Goal: Task Accomplishment & Management: Use online tool/utility

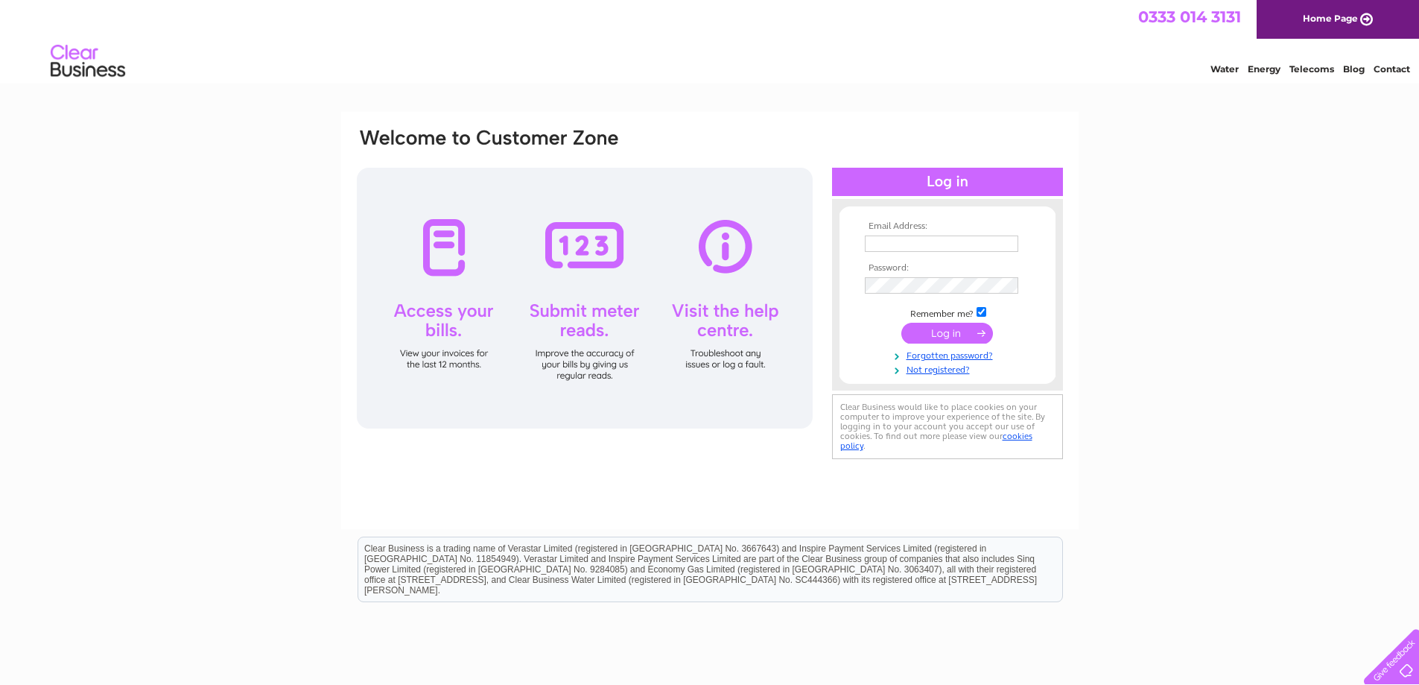
type input "[PERSON_NAME][EMAIL_ADDRESS][DOMAIN_NAME]"
click at [942, 335] on input "submit" at bounding box center [948, 333] width 92 height 21
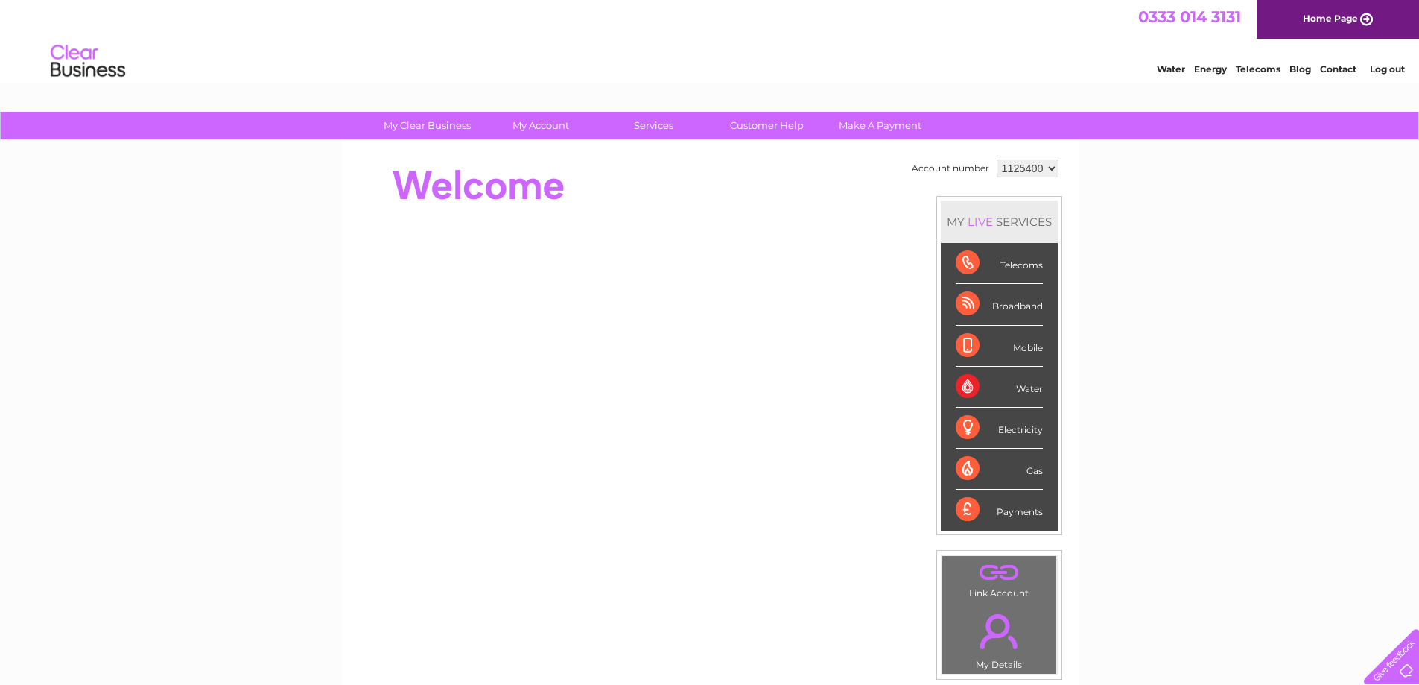
click at [1024, 515] on div "Payments" at bounding box center [999, 510] width 87 height 40
click at [969, 508] on div "Payments" at bounding box center [999, 510] width 87 height 40
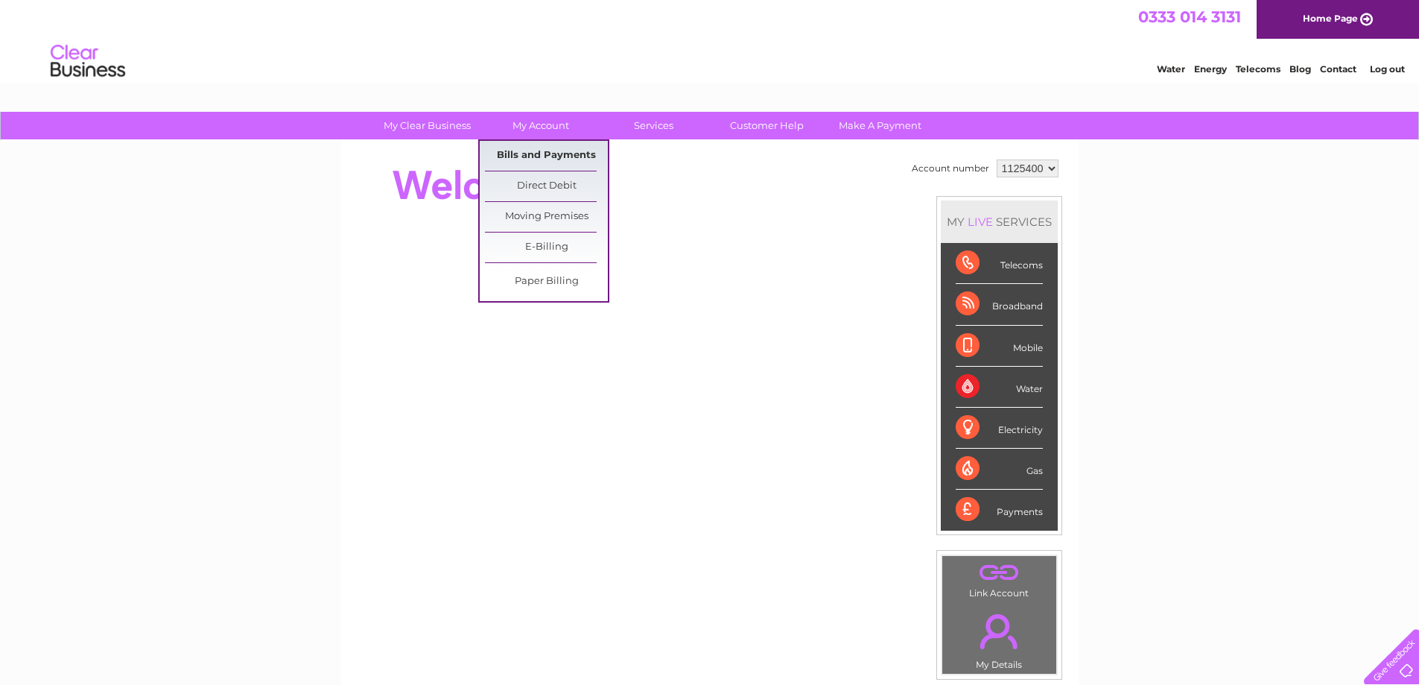
click at [536, 156] on link "Bills and Payments" at bounding box center [546, 156] width 123 height 30
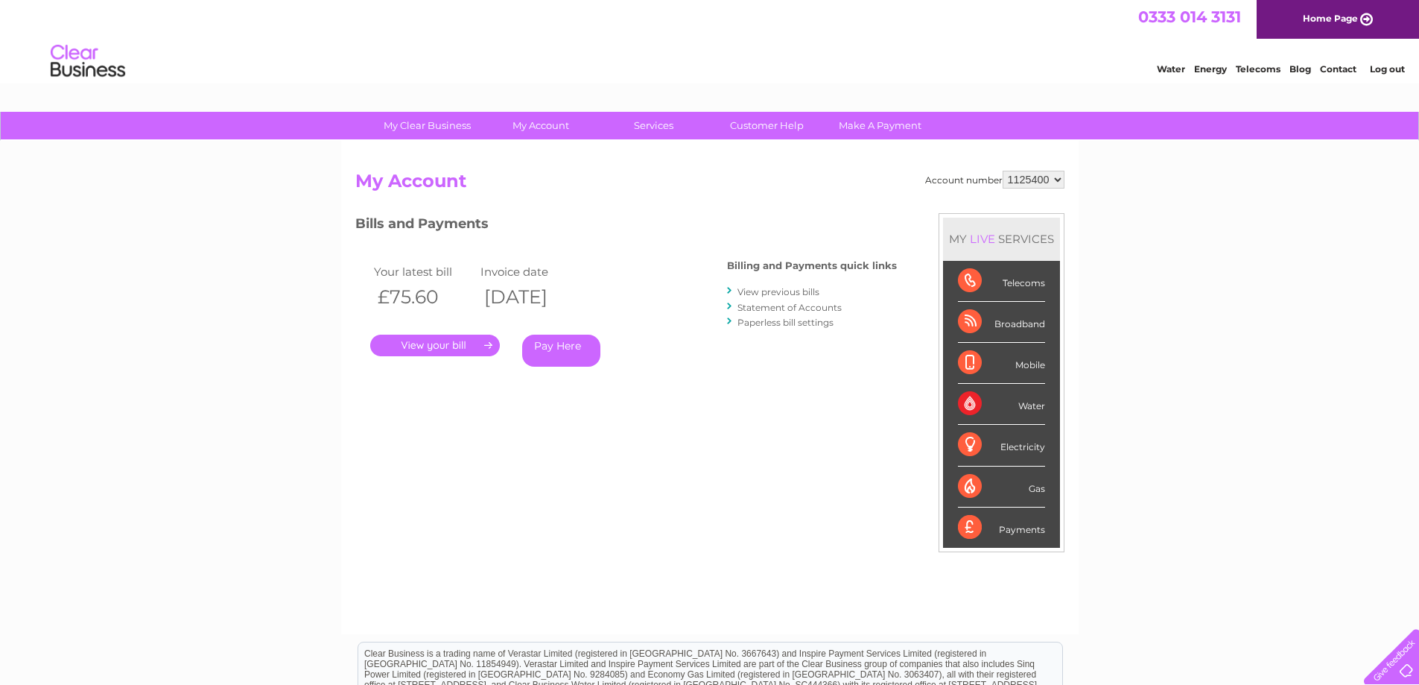
click at [551, 349] on link "Pay Here" at bounding box center [561, 351] width 78 height 32
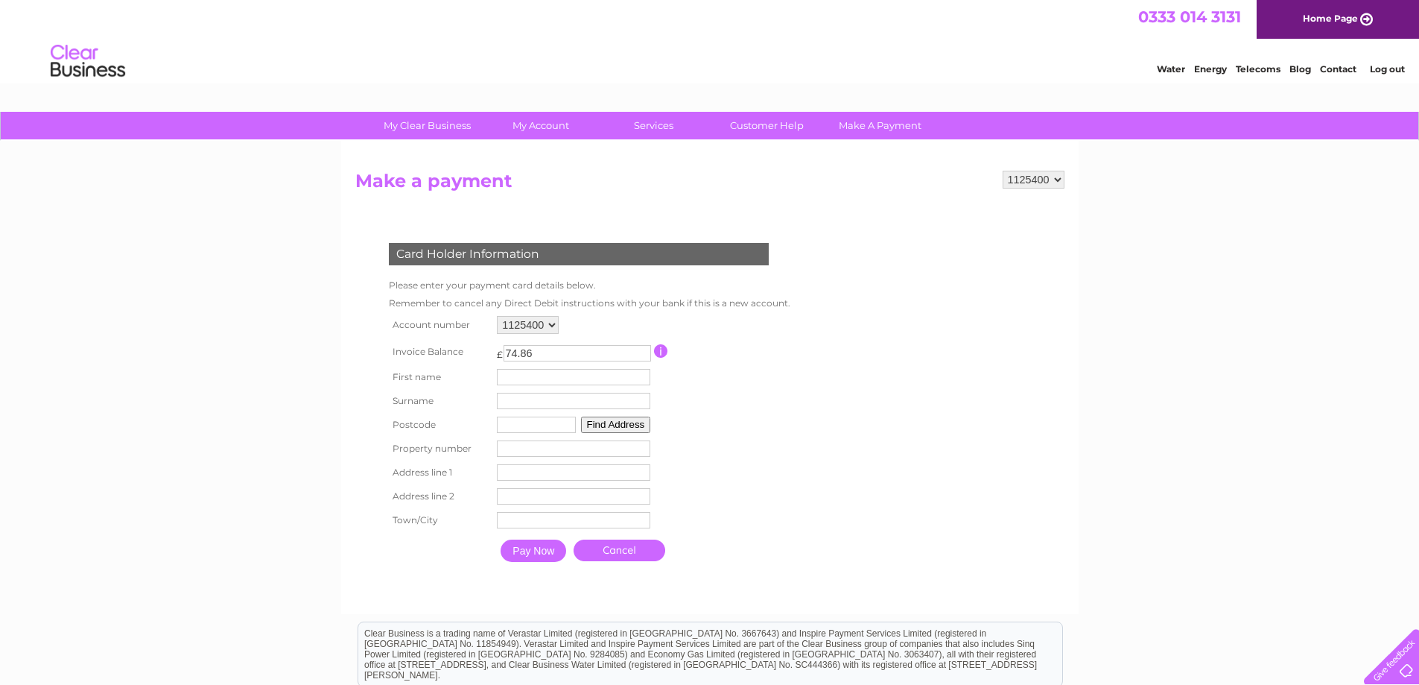
click at [538, 378] on input "text" at bounding box center [573, 377] width 153 height 16
click at [183, 393] on div "My Clear Business Login Details My Details My Preferences Link Account My Accou…" at bounding box center [709, 490] width 1419 height 757
click at [542, 378] on input "text" at bounding box center [575, 378] width 155 height 18
type input "anthony"
type input "Wilde"
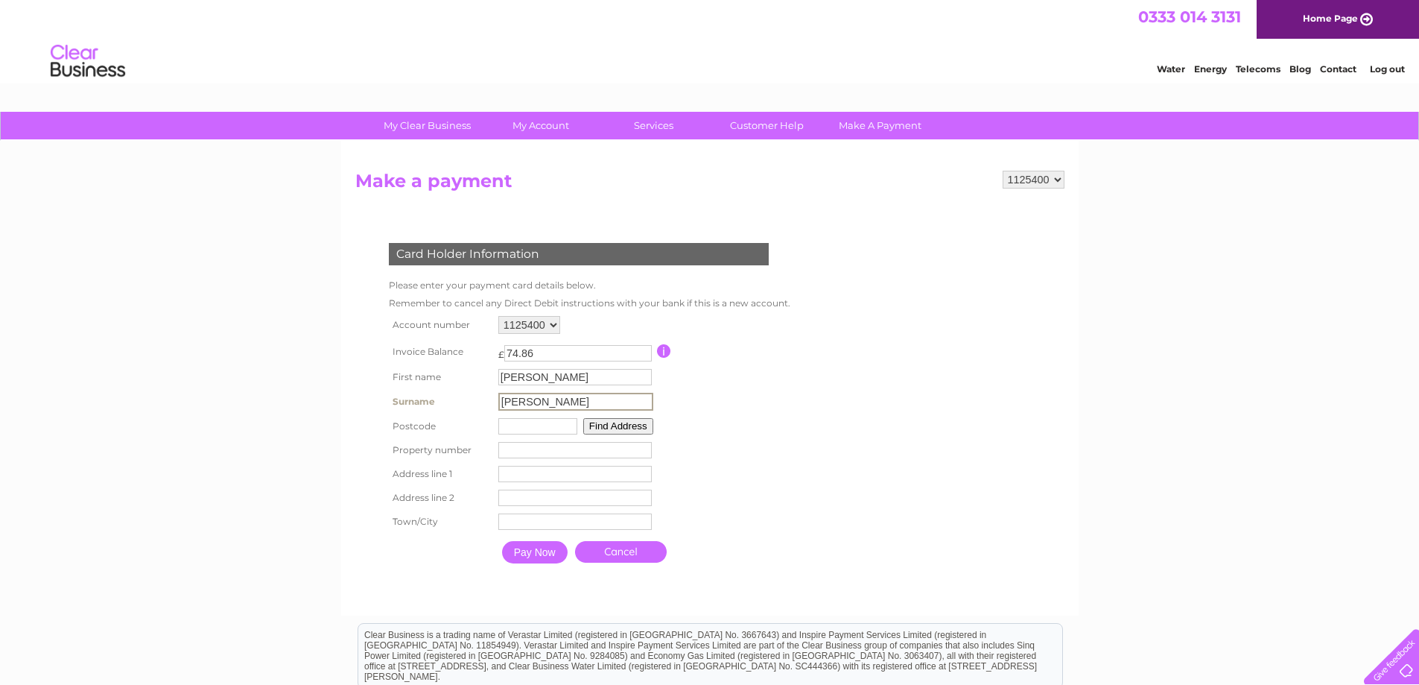
click at [524, 421] on input "text" at bounding box center [537, 426] width 79 height 16
click at [526, 443] on input "number" at bounding box center [573, 448] width 153 height 16
click at [548, 423] on input "bd135dn" at bounding box center [536, 425] width 79 height 16
type input "bd196jd"
click at [522, 454] on input "number" at bounding box center [573, 448] width 153 height 16
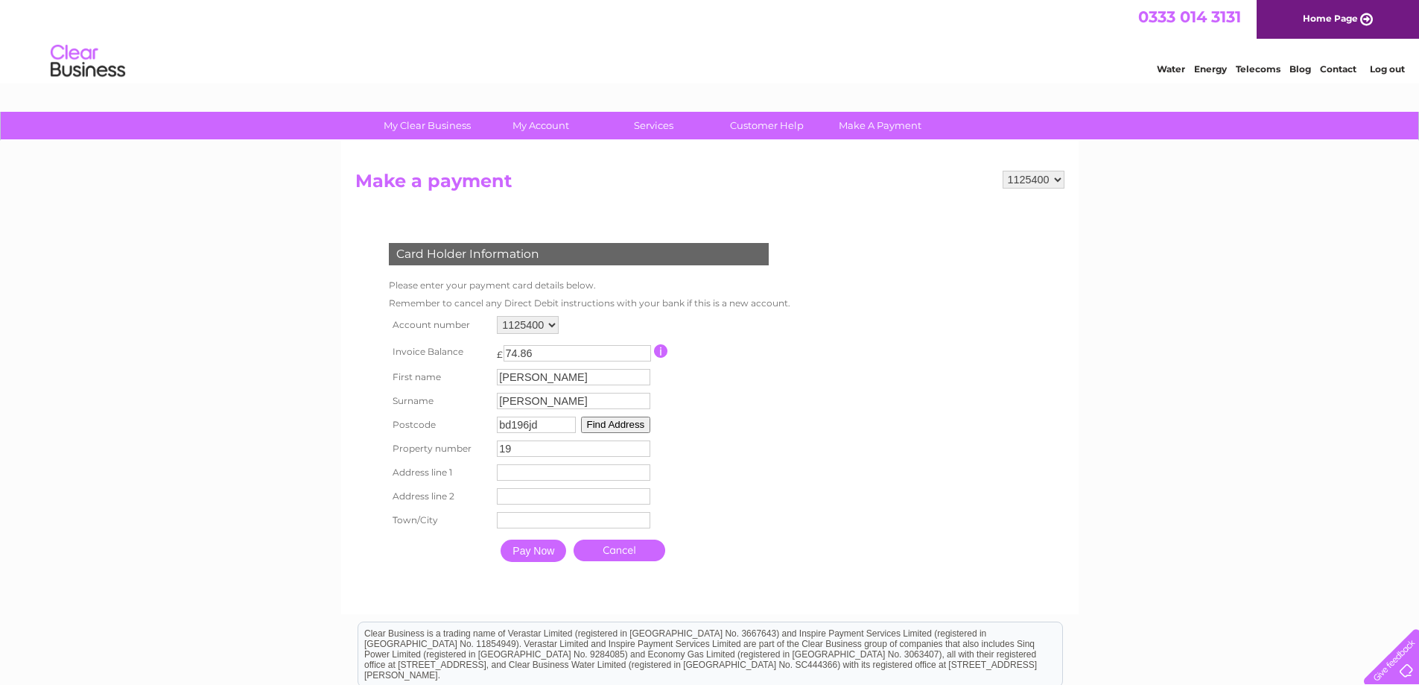
type input "19"
click at [521, 469] on input "text" at bounding box center [573, 472] width 153 height 16
type input "West End Drive"
click at [530, 551] on input "Pay Now" at bounding box center [535, 552] width 66 height 22
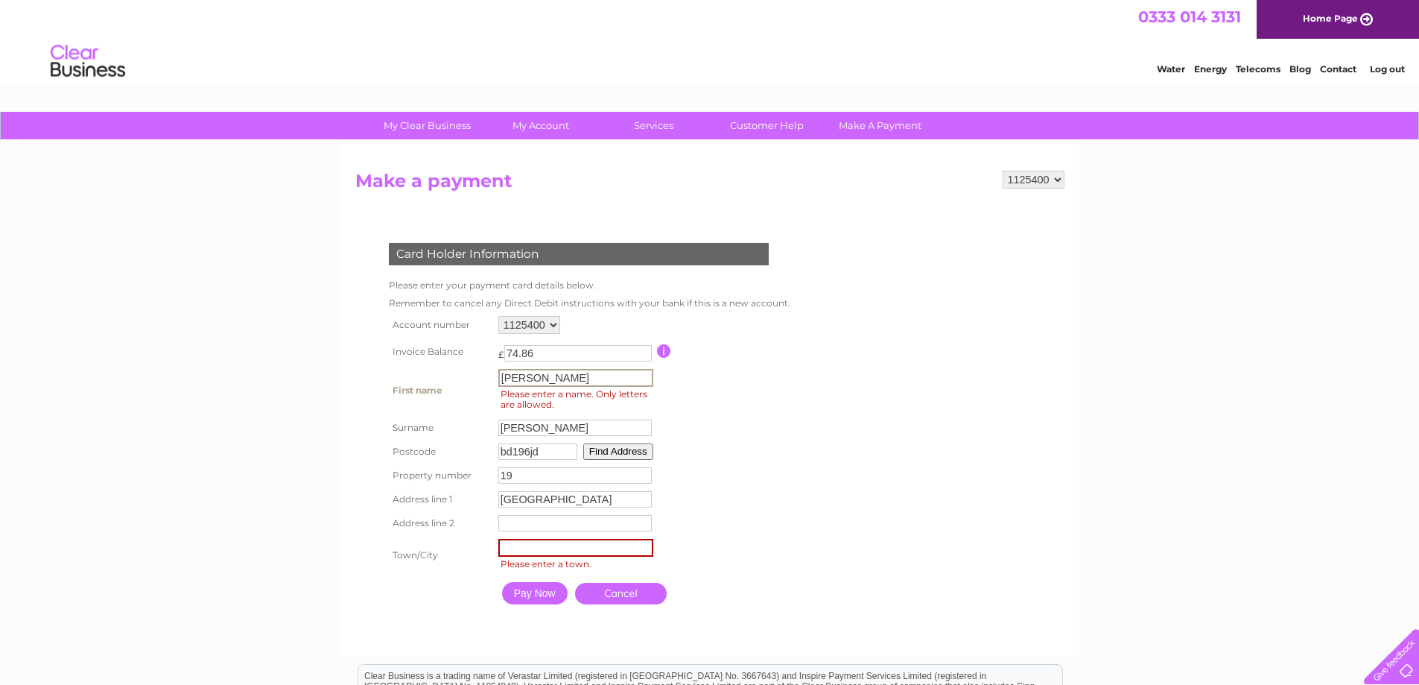
click at [573, 382] on input "anthony" at bounding box center [575, 378] width 155 height 18
click at [775, 431] on table "Account number 1125400 Invoice Balance £ 74.86 First name anthony Surname" at bounding box center [588, 461] width 406 height 298
click at [611, 452] on button "Find Address" at bounding box center [618, 450] width 70 height 16
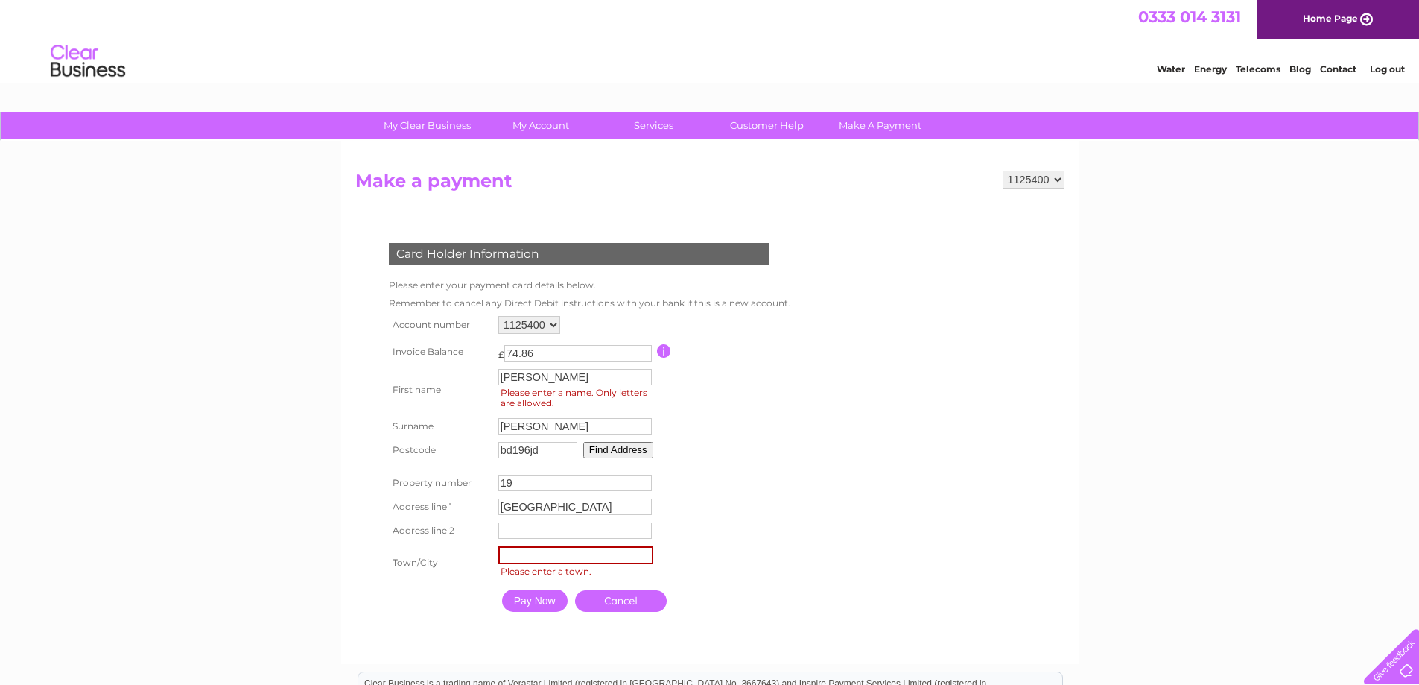
click at [580, 554] on input "text" at bounding box center [575, 555] width 155 height 18
drag, startPoint x: 547, startPoint y: 373, endPoint x: 552, endPoint y: 379, distance: 8.5
click at [547, 373] on input "anthony" at bounding box center [575, 378] width 155 height 18
type input "a"
type input "anthony"
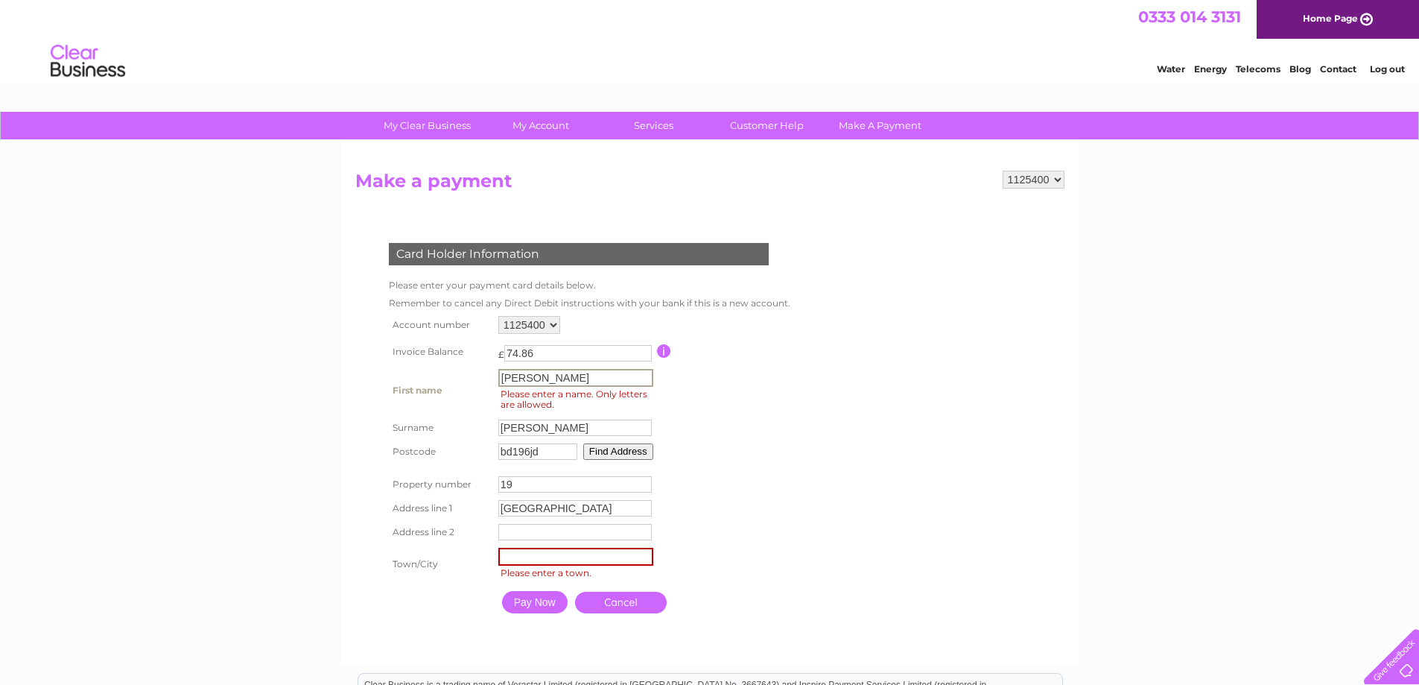
click at [538, 554] on input "text" at bounding box center [575, 557] width 155 height 18
type input "C"
type input "bradford"
click at [536, 597] on input "Pay Now" at bounding box center [535, 600] width 66 height 22
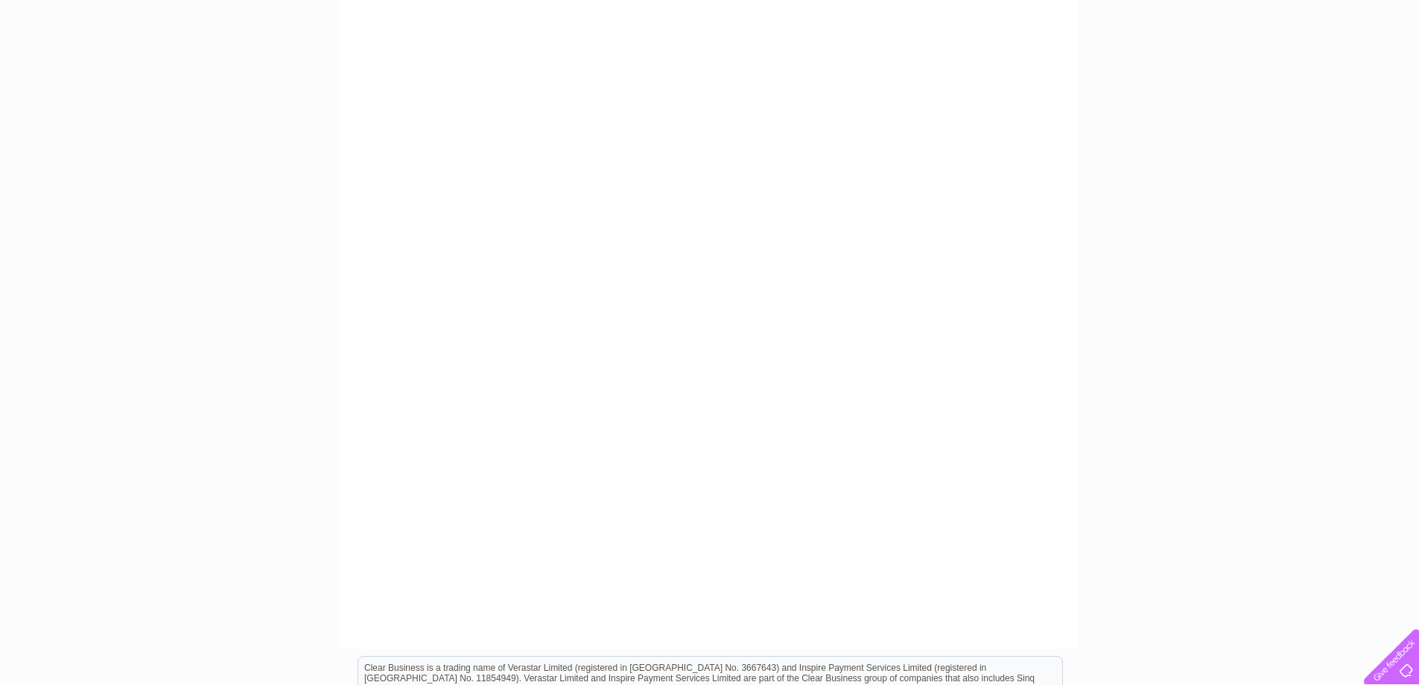
scroll to position [199, 0]
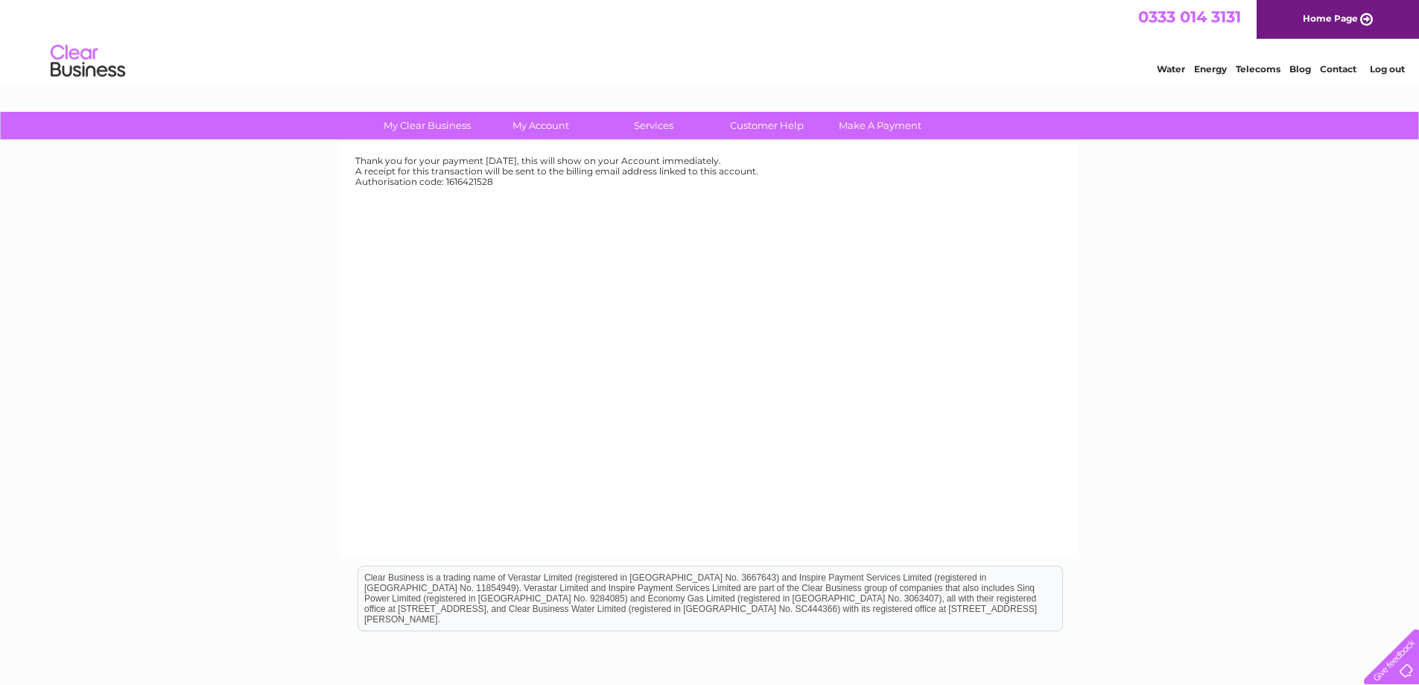
click at [1179, 271] on div "My Clear Business Login Details My Details My Preferences Link Account My Accou…" at bounding box center [709, 462] width 1419 height 701
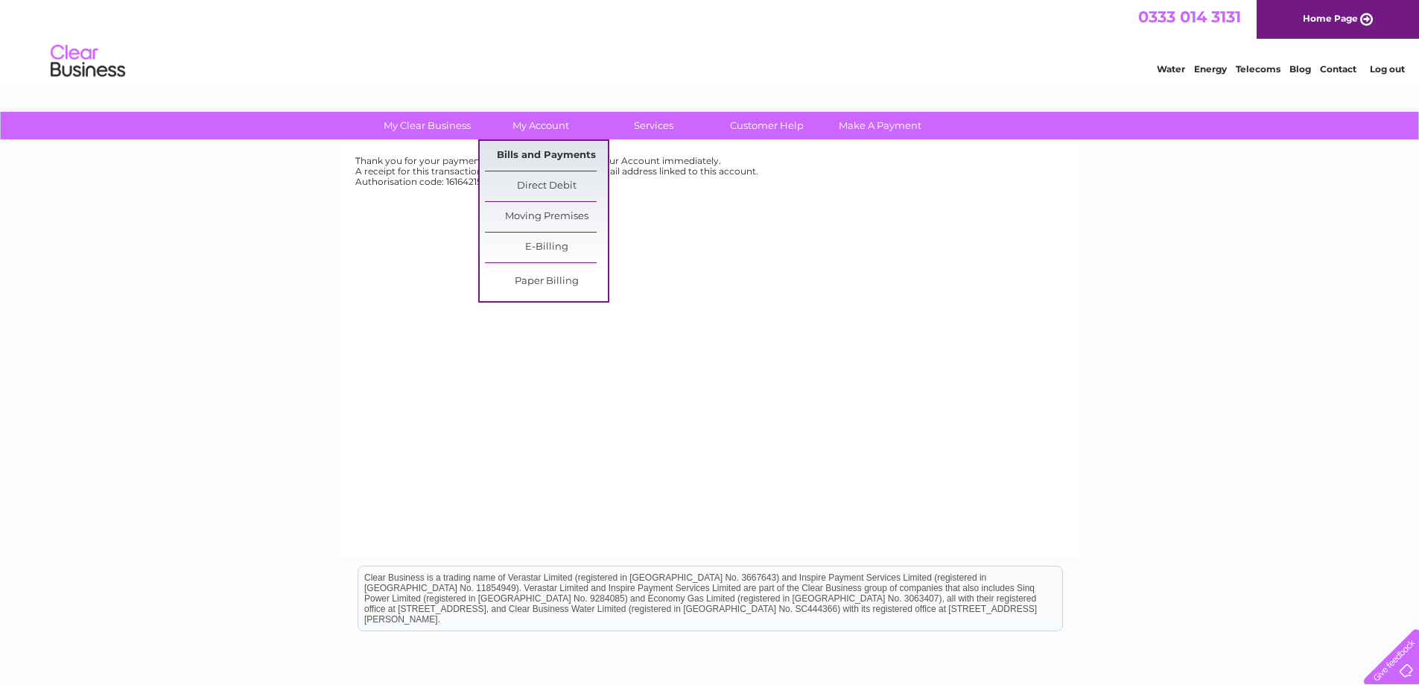
click at [560, 160] on link "Bills and Payments" at bounding box center [546, 156] width 123 height 30
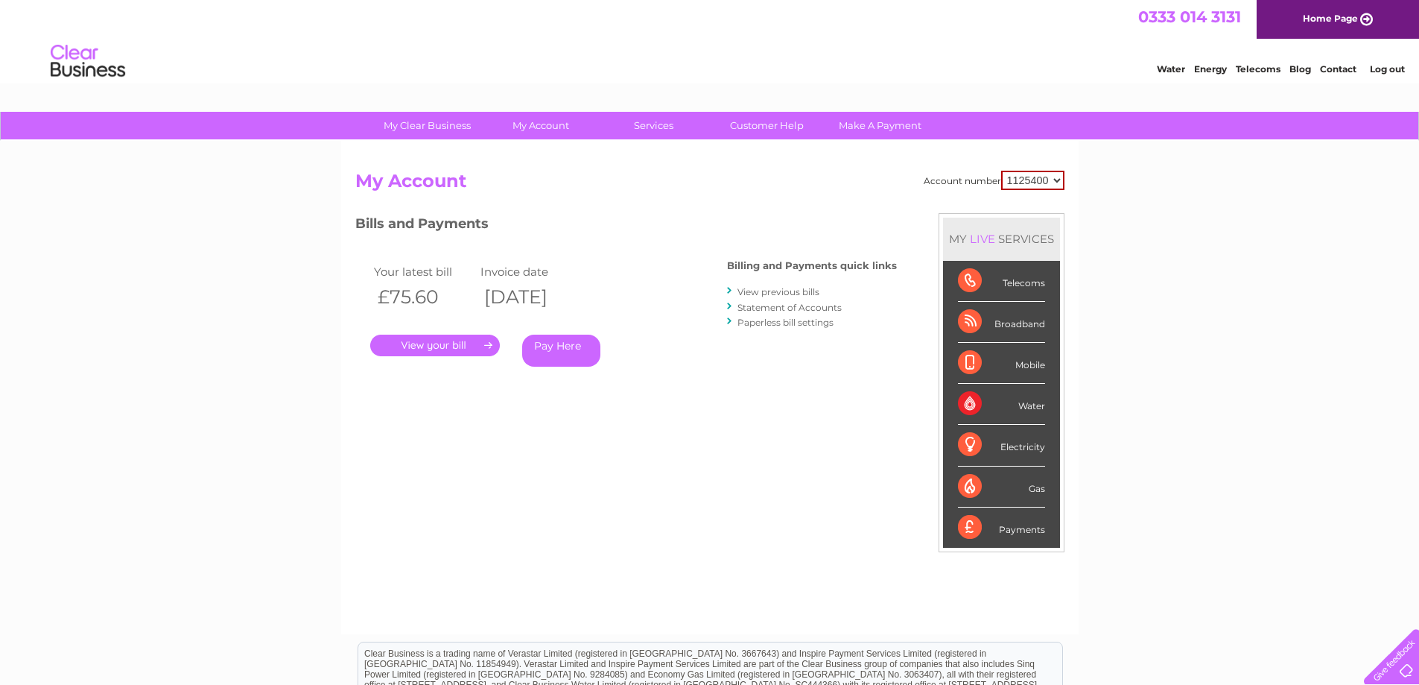
click at [363, 458] on div "Account number 1125400 My Account MY LIVE SERVICES Telecoms Broadband Mobile Wa…" at bounding box center [709, 395] width 709 height 449
click at [285, 378] on div "My Clear Business Login Details My Details My Preferences Link Account My Accou…" at bounding box center [709, 500] width 1419 height 777
click at [215, 424] on div "My Clear Business Login Details My Details My Preferences Link Account My Accou…" at bounding box center [709, 500] width 1419 height 777
click at [194, 332] on div "My Clear Business Login Details My Details My Preferences Link Account My Accou…" at bounding box center [709, 500] width 1419 height 777
click at [752, 123] on link "Customer Help" at bounding box center [767, 126] width 123 height 28
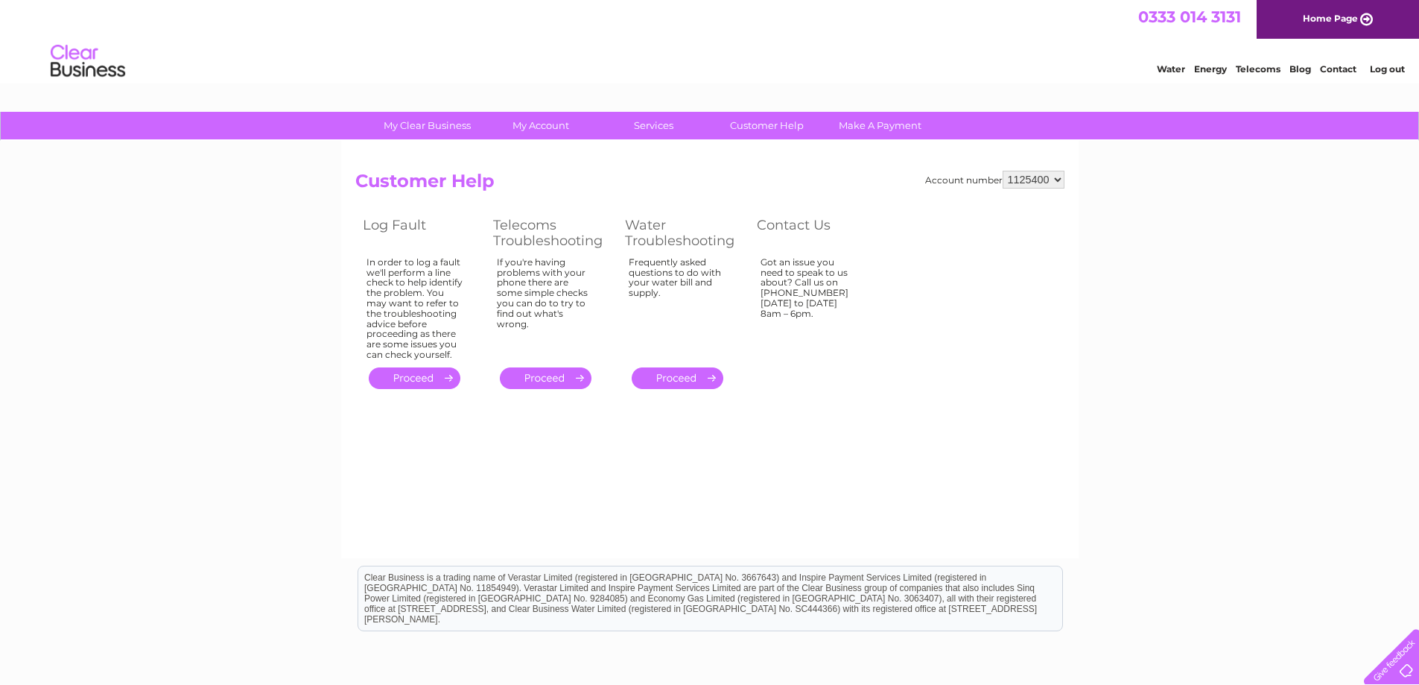
click at [402, 384] on link "." at bounding box center [415, 378] width 92 height 22
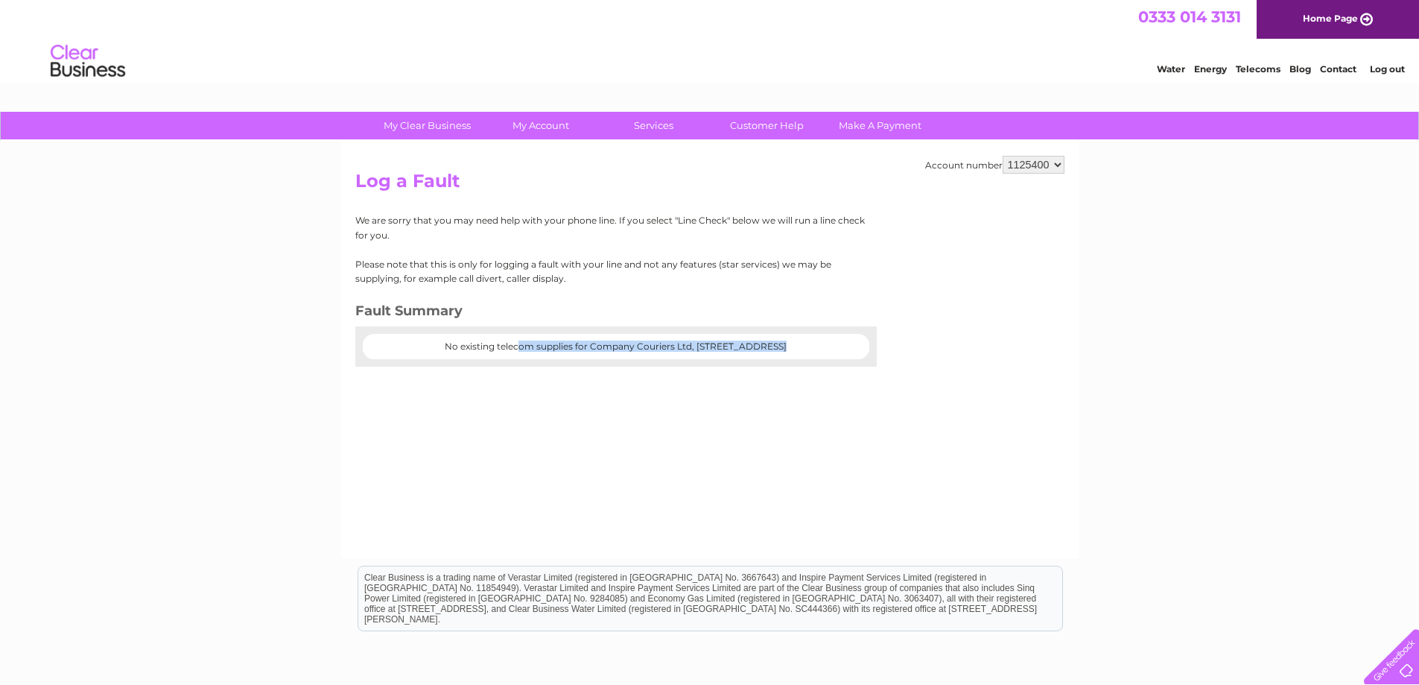
drag, startPoint x: 412, startPoint y: 348, endPoint x: 855, endPoint y: 361, distance: 443.6
click at [855, 361] on div "No existing telecom supplies for Company Couriers Ltd, [STREET_ADDRESS]" at bounding box center [616, 346] width 522 height 40
click at [1009, 384] on div "Account number 1125400 Log a Fault We are sorry that you may need help with you…" at bounding box center [710, 349] width 738 height 417
click at [226, 377] on div "My Clear Business Login Details My Details My Preferences Link Account My Accou…" at bounding box center [709, 462] width 1419 height 701
click at [759, 127] on link "Customer Help" at bounding box center [767, 126] width 123 height 28
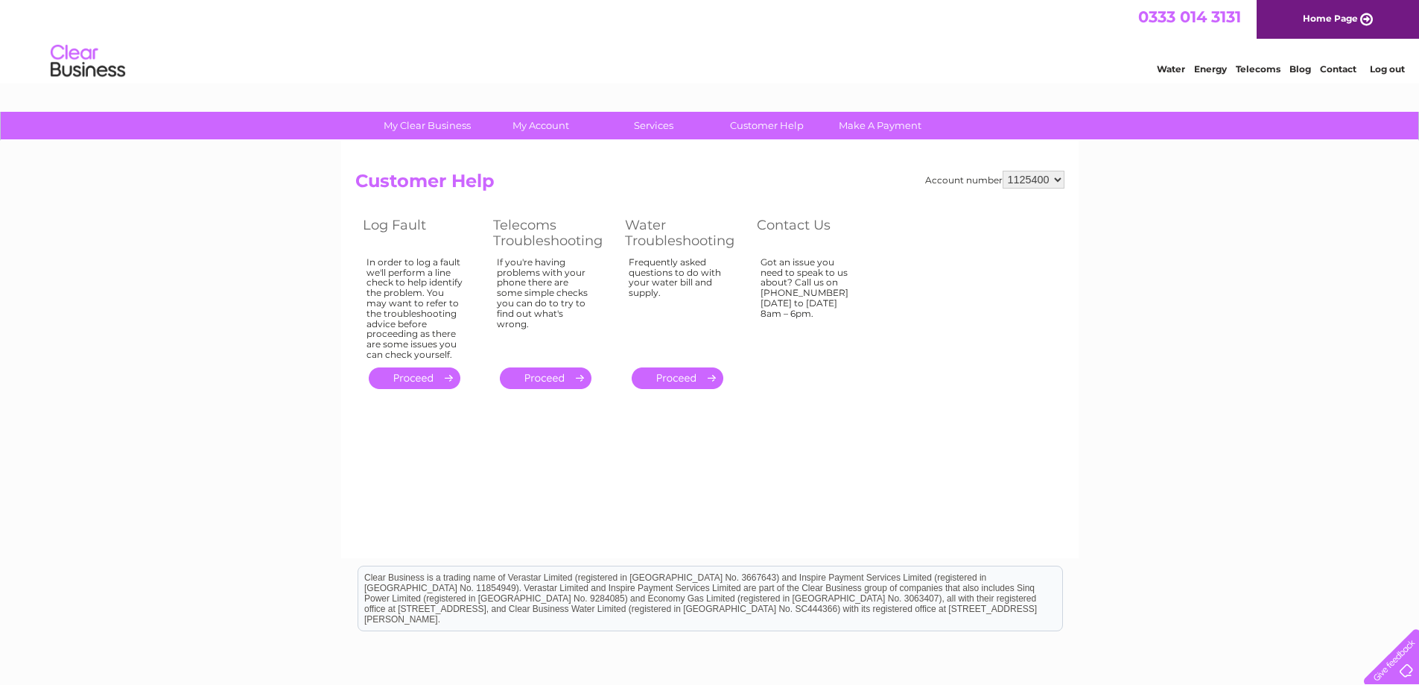
click at [1408, 666] on div at bounding box center [1388, 653] width 61 height 61
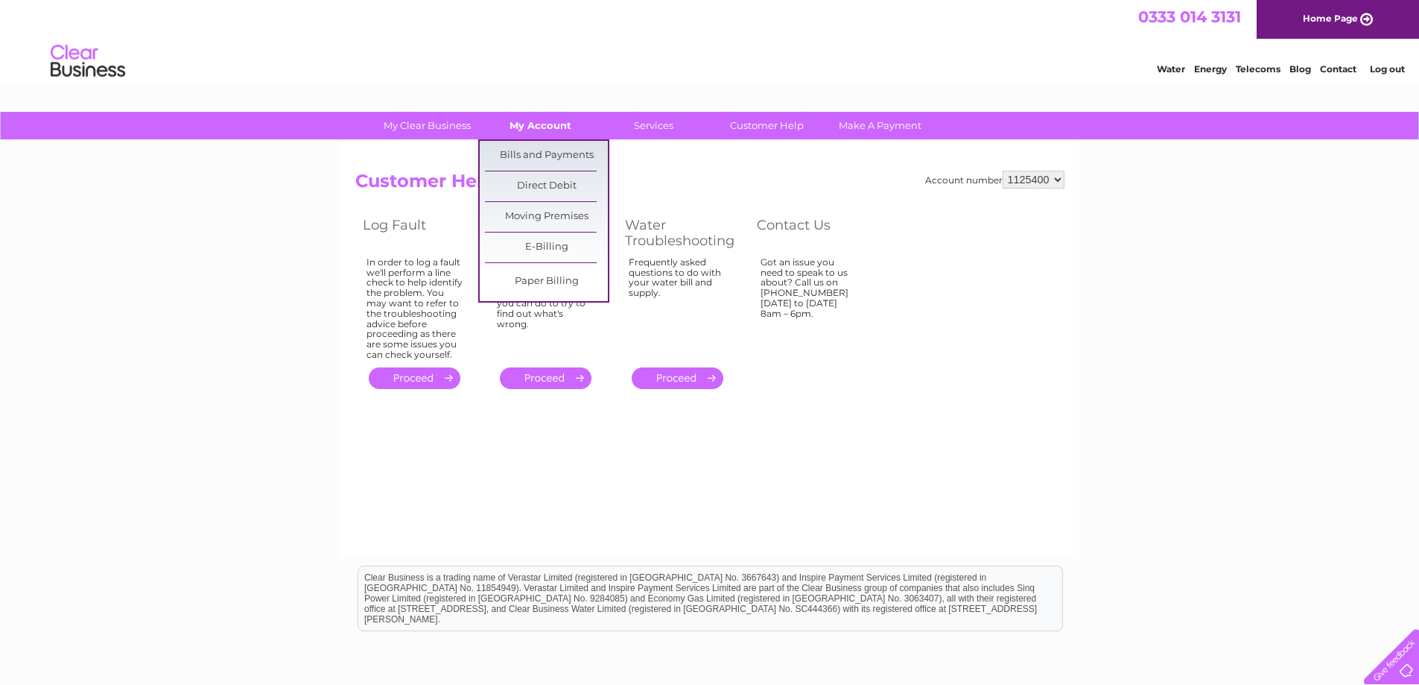
click at [536, 128] on link "My Account" at bounding box center [540, 126] width 123 height 28
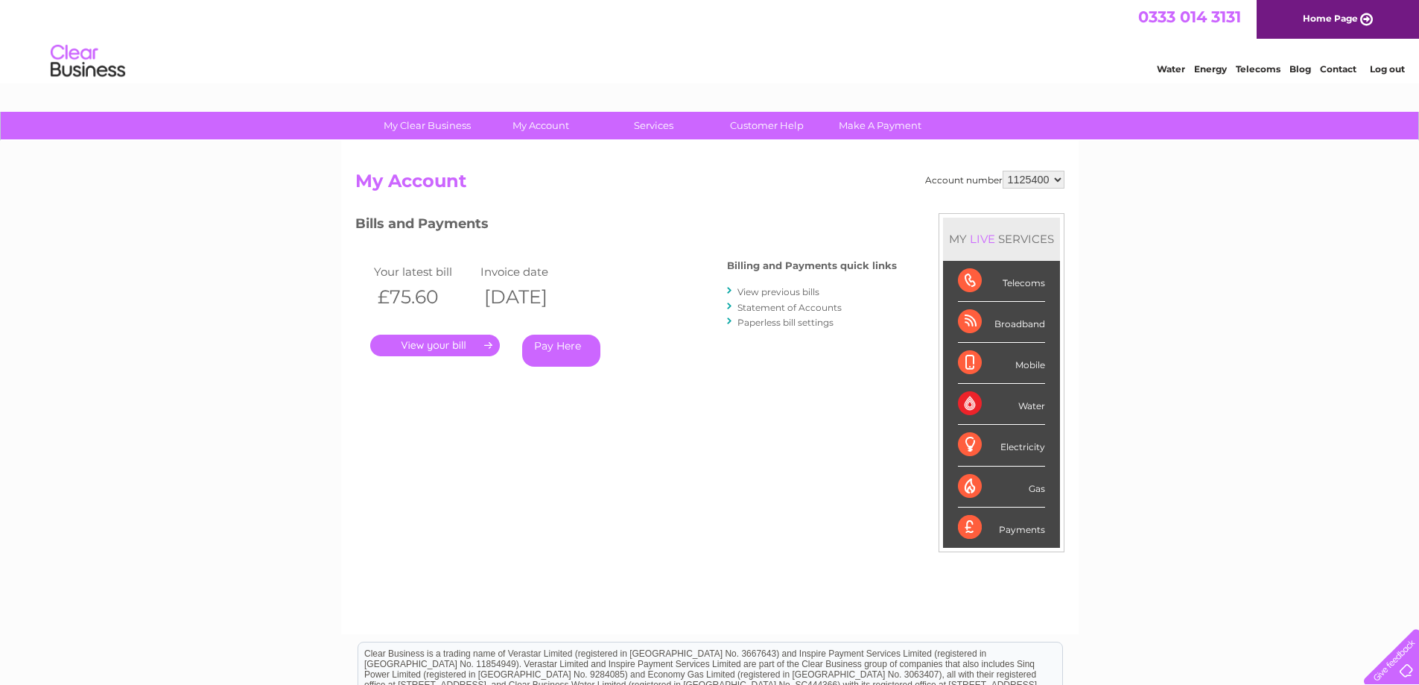
click at [809, 303] on link "Statement of Accounts" at bounding box center [790, 307] width 104 height 11
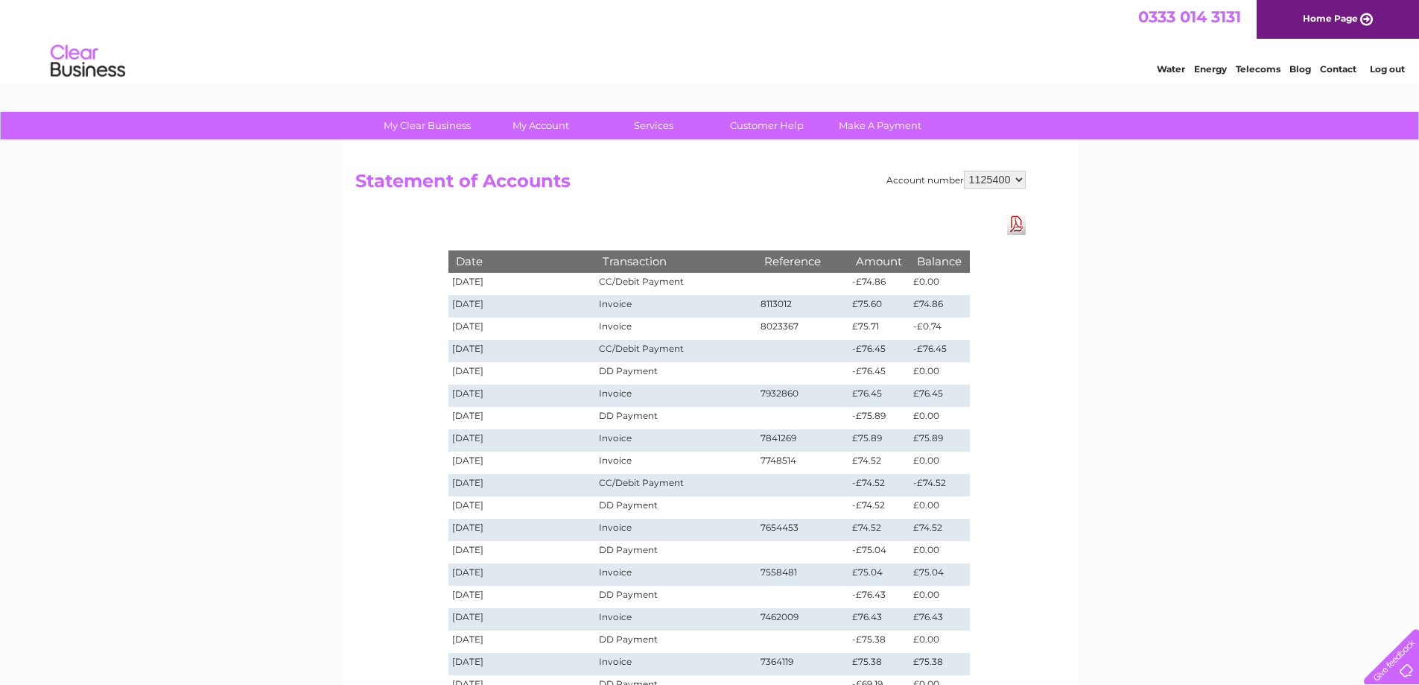
drag, startPoint x: 489, startPoint y: 283, endPoint x: 1096, endPoint y: 349, distance: 610.8
click at [1098, 349] on div "My Clear Business Login Details My Details My Preferences Link Account My Accou…" at bounding box center [709, 563] width 1419 height 902
click at [341, 256] on div "Account number 1125400 Statement of Accounts Download Pdf Date Transaction Refe…" at bounding box center [710, 450] width 738 height 618
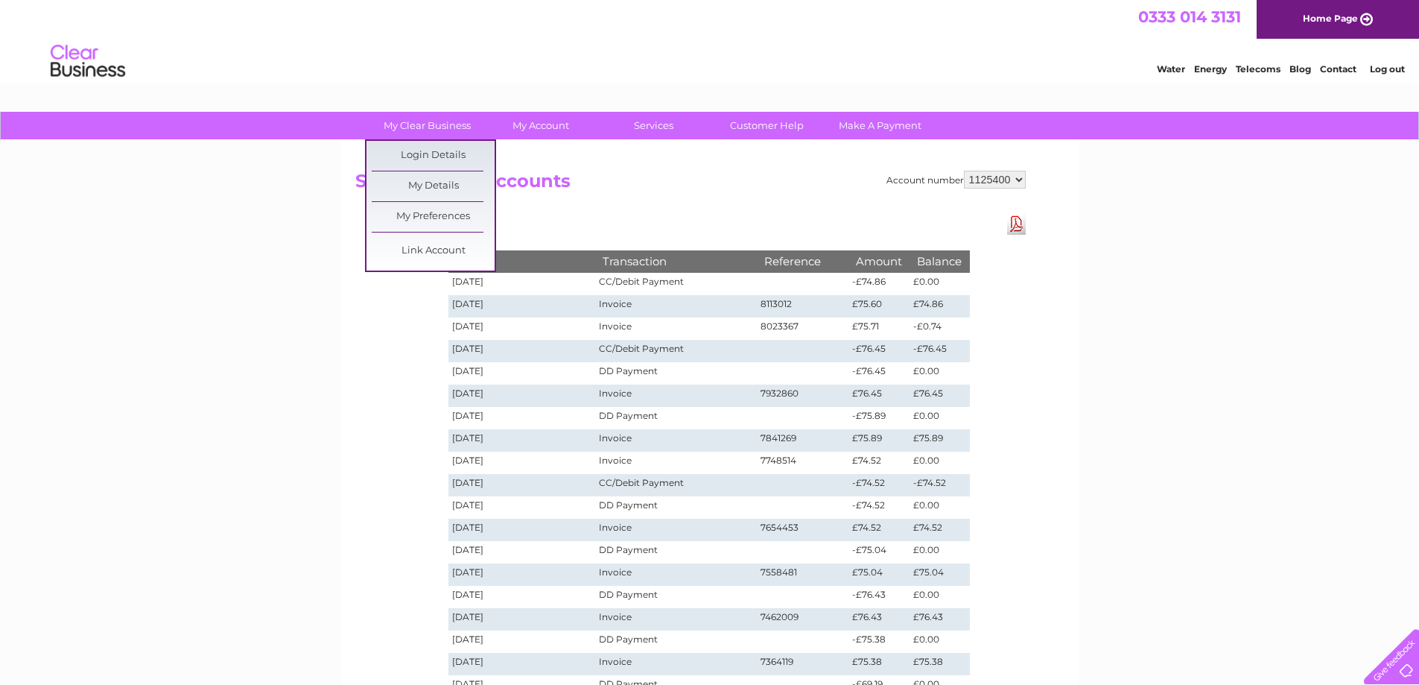
click at [218, 300] on div "My Clear Business Login Details My Details My Preferences Link Account My Accou…" at bounding box center [709, 563] width 1419 height 902
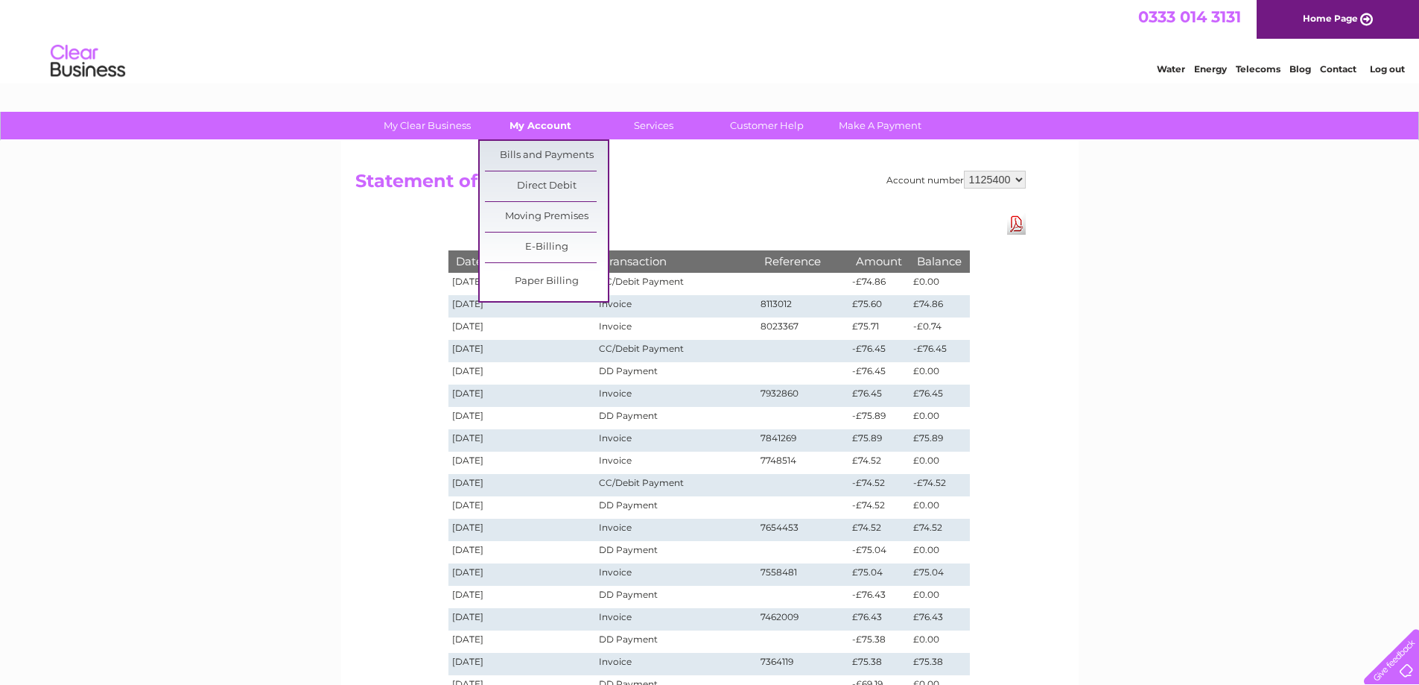
click at [545, 123] on link "My Account" at bounding box center [540, 126] width 123 height 28
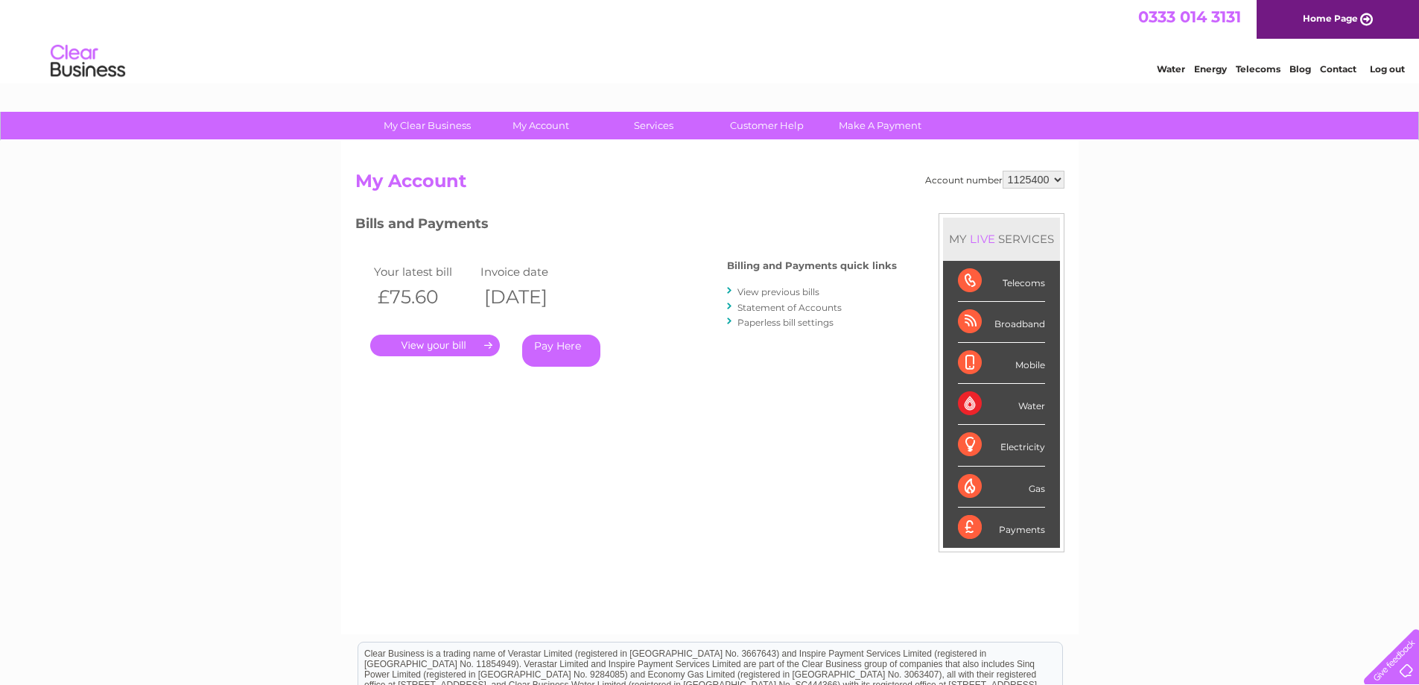
click at [463, 420] on div "Account number 1125400 My Account MY LIVE SERVICES Telecoms Broadband Mobile Wa…" at bounding box center [709, 395] width 709 height 449
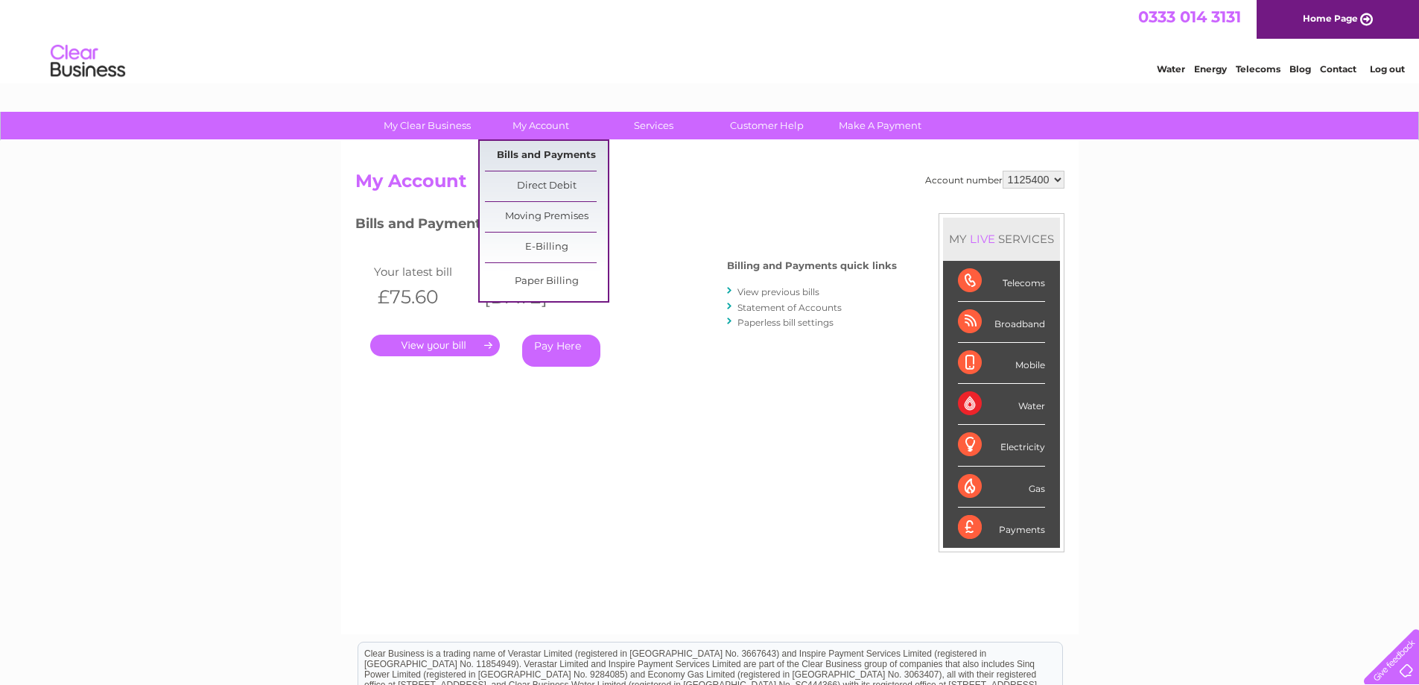
drag, startPoint x: 560, startPoint y: 151, endPoint x: 574, endPoint y: 152, distance: 14.2
click at [560, 151] on link "Bills and Payments" at bounding box center [546, 156] width 123 height 30
click at [535, 153] on link "Bills and Payments" at bounding box center [546, 156] width 123 height 30
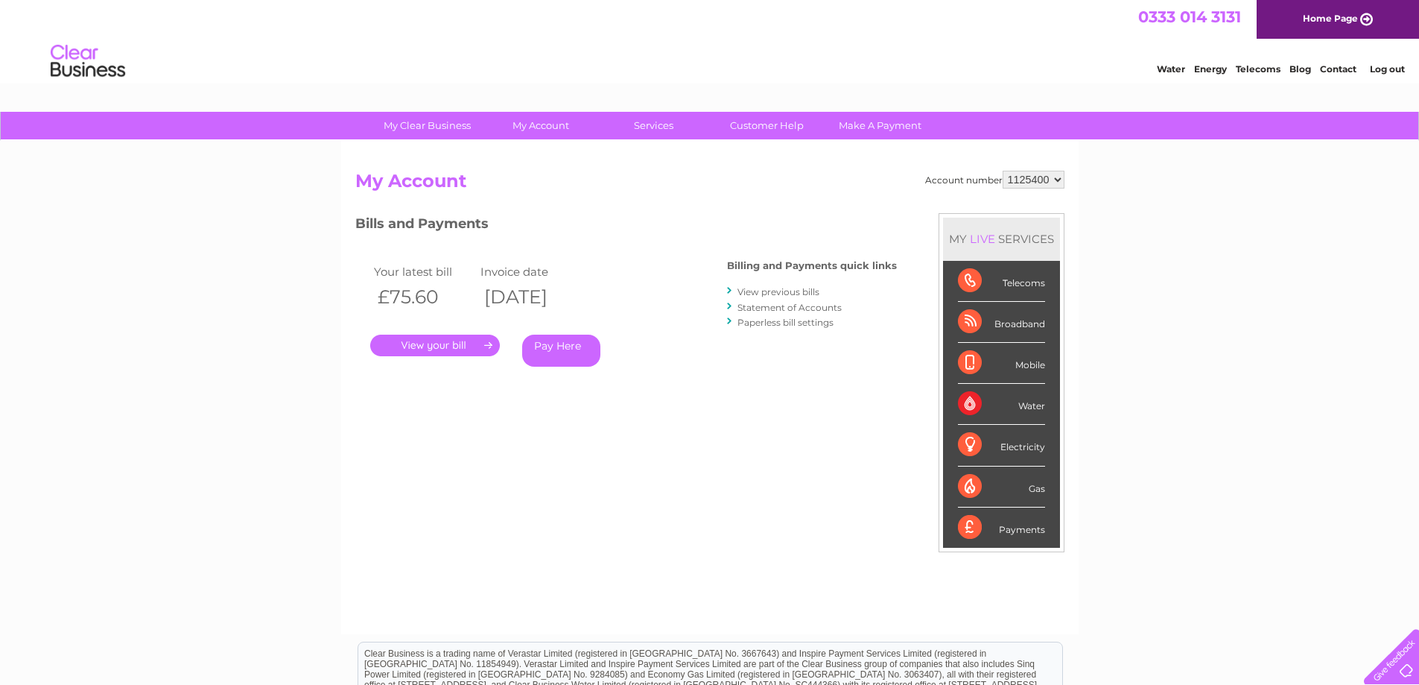
click at [276, 303] on div "My Clear Business Login Details My Details My Preferences Link Account My Accou…" at bounding box center [709, 500] width 1419 height 777
click at [463, 338] on link "." at bounding box center [435, 346] width 130 height 22
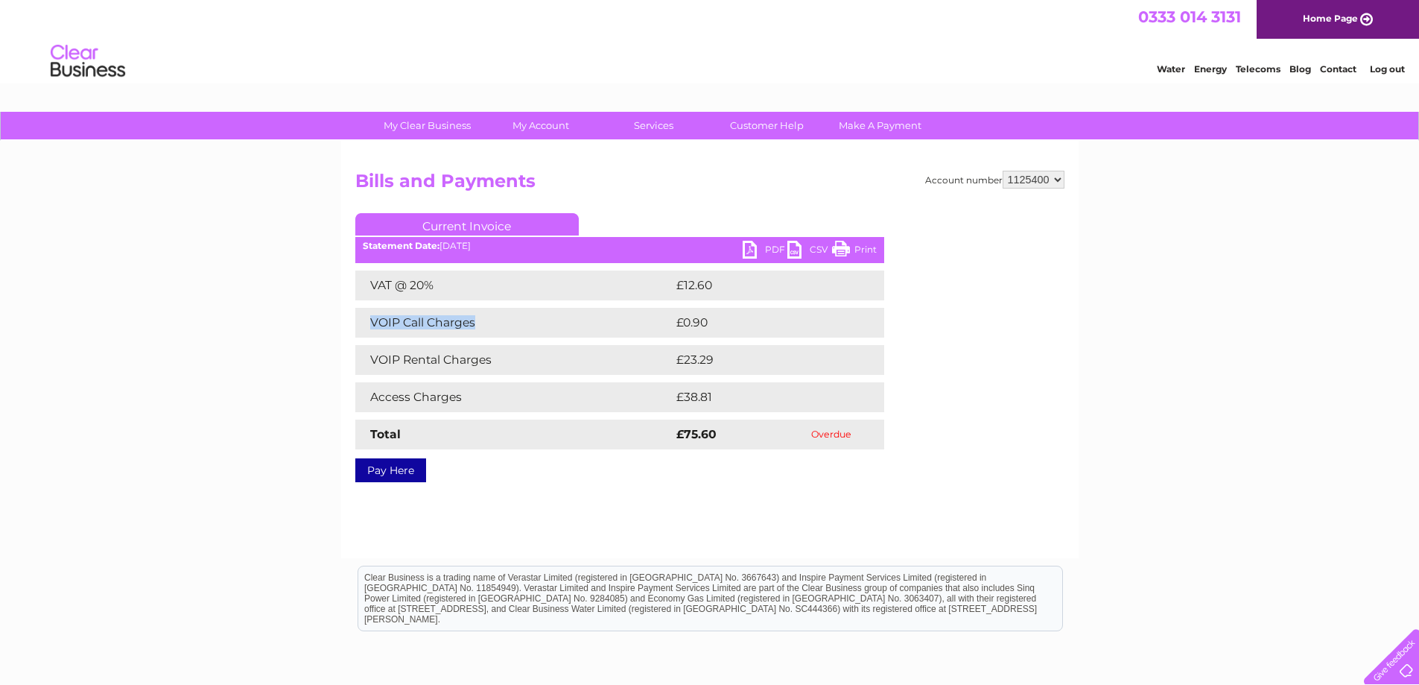
drag, startPoint x: 365, startPoint y: 325, endPoint x: 583, endPoint y: 317, distance: 217.7
click at [574, 319] on td "VOIP Call Charges" at bounding box center [513, 323] width 317 height 30
click at [583, 317] on td "VOIP Call Charges" at bounding box center [513, 323] width 317 height 30
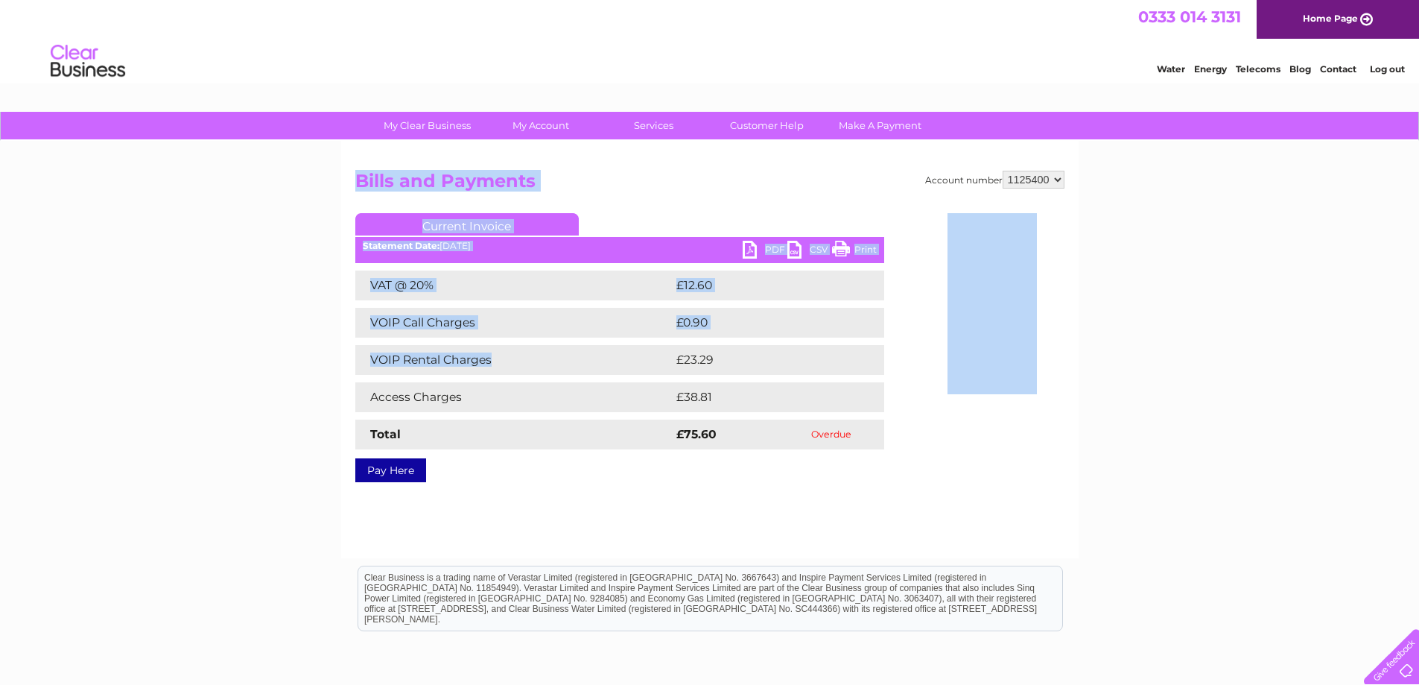
drag, startPoint x: 335, startPoint y: 352, endPoint x: 647, endPoint y: 365, distance: 312.5
click at [647, 366] on div "My Clear Business Login Details My Details My Preferences Link Account My Accou…" at bounding box center [709, 462] width 1419 height 701
click at [648, 365] on td "VOIP Rental Charges" at bounding box center [513, 360] width 317 height 30
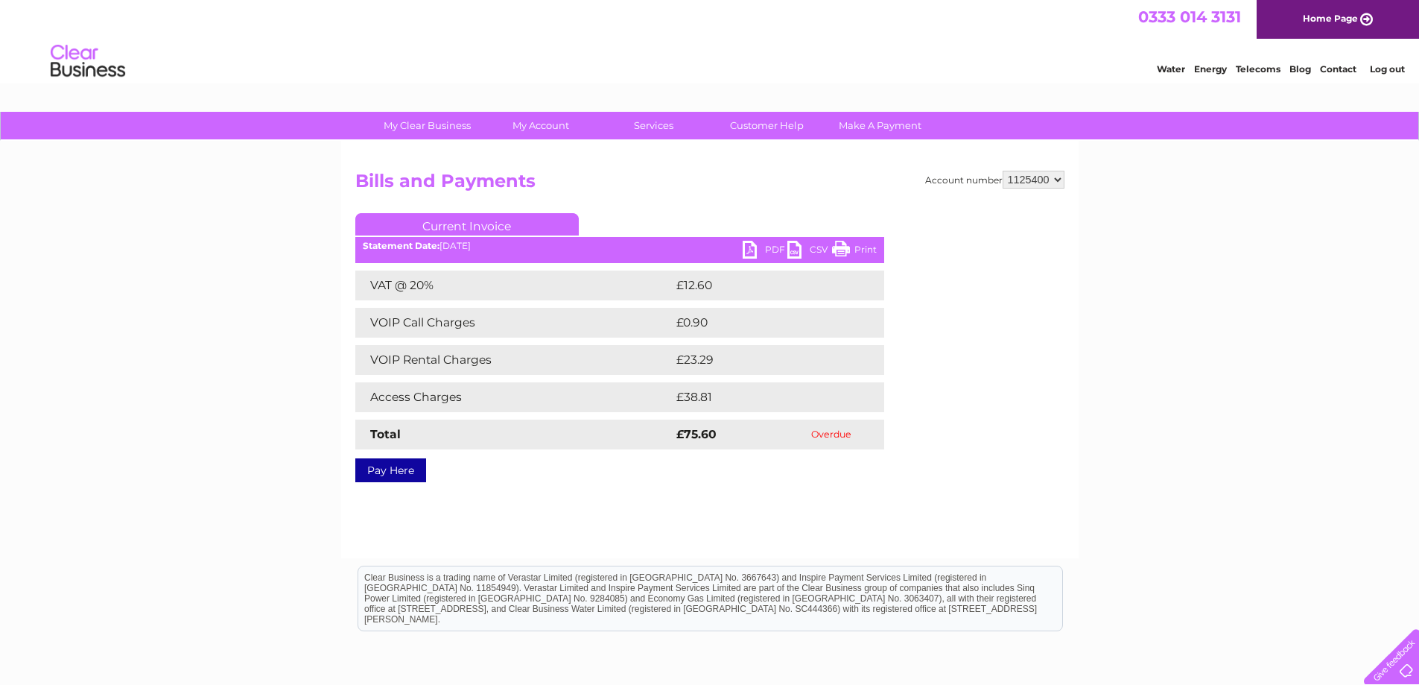
click at [174, 389] on div "My Clear Business Login Details My Details My Preferences Link Account My Accou…" at bounding box center [709, 462] width 1419 height 701
click at [215, 233] on div "My Clear Business Login Details My Details My Preferences Link Account My Accou…" at bounding box center [709, 462] width 1419 height 701
click at [436, 227] on link "Current Invoice" at bounding box center [467, 224] width 224 height 22
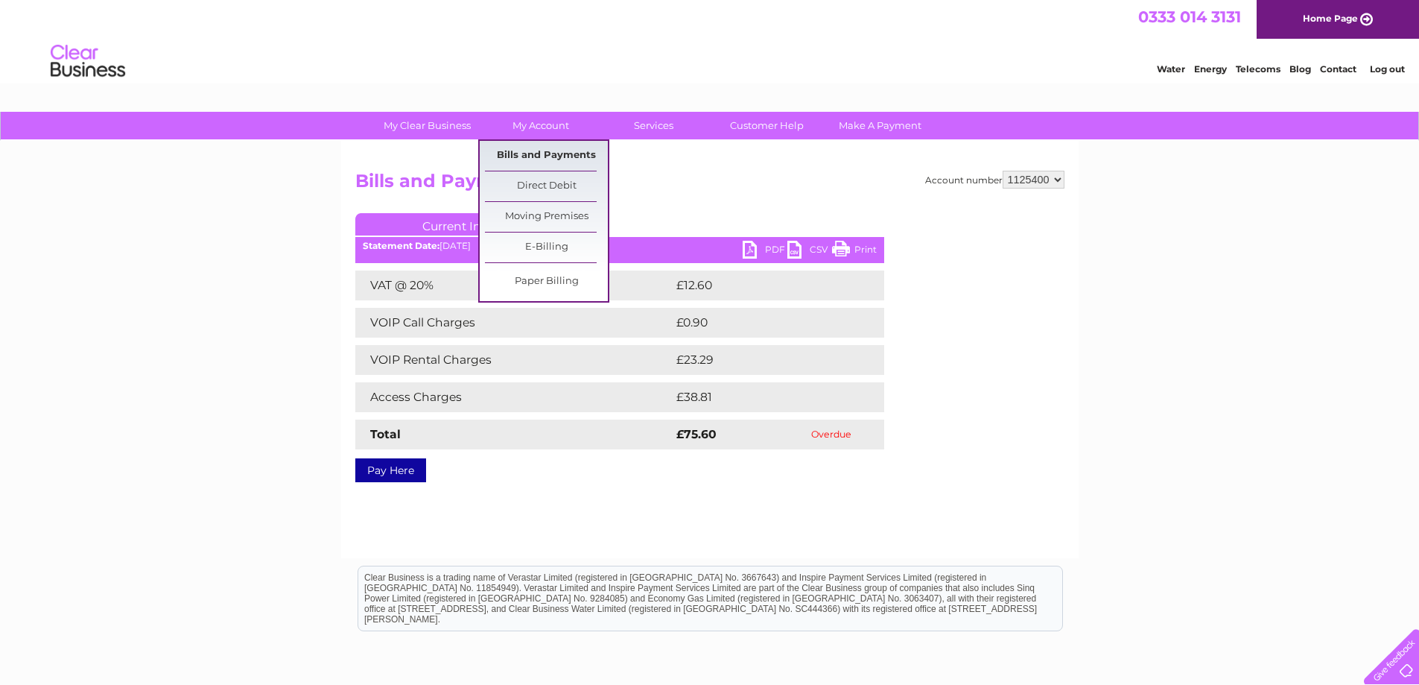
click at [555, 159] on link "Bills and Payments" at bounding box center [546, 156] width 123 height 30
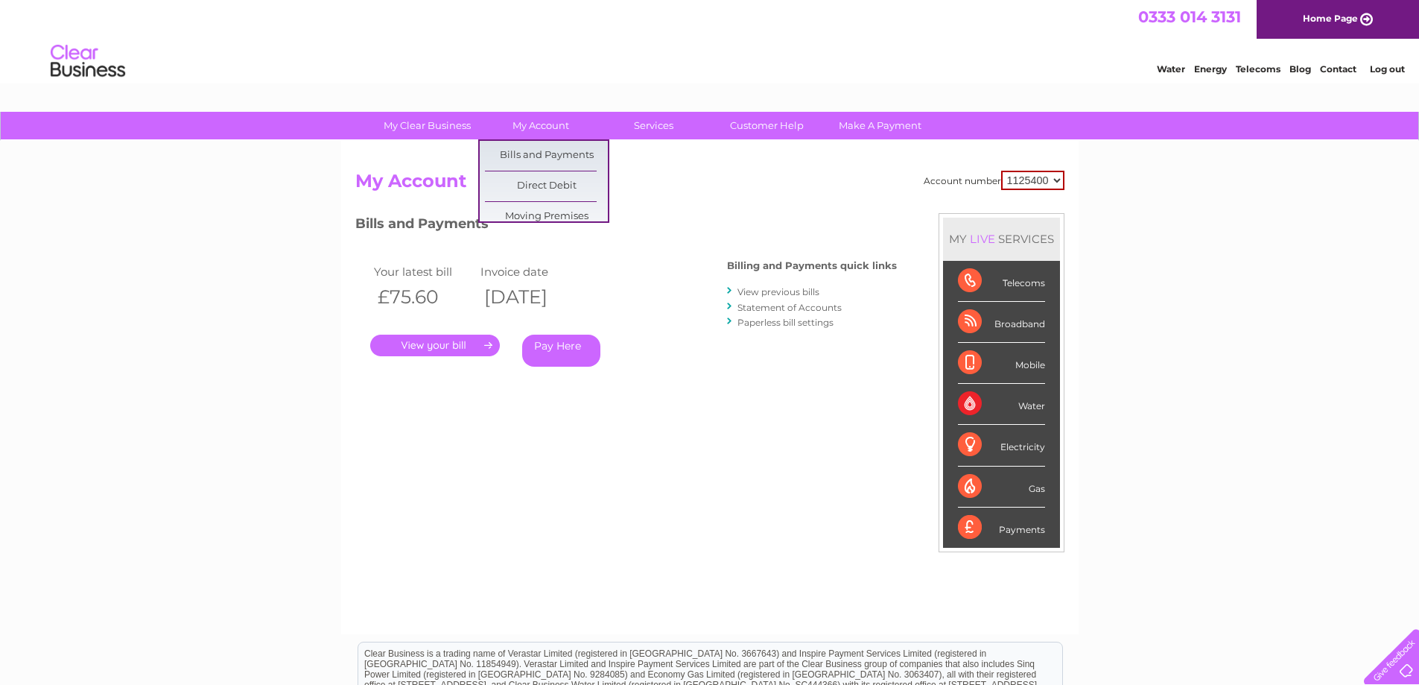
click at [316, 317] on div "My Clear Business Login Details My Details My Preferences Link Account My Accou…" at bounding box center [709, 500] width 1419 height 777
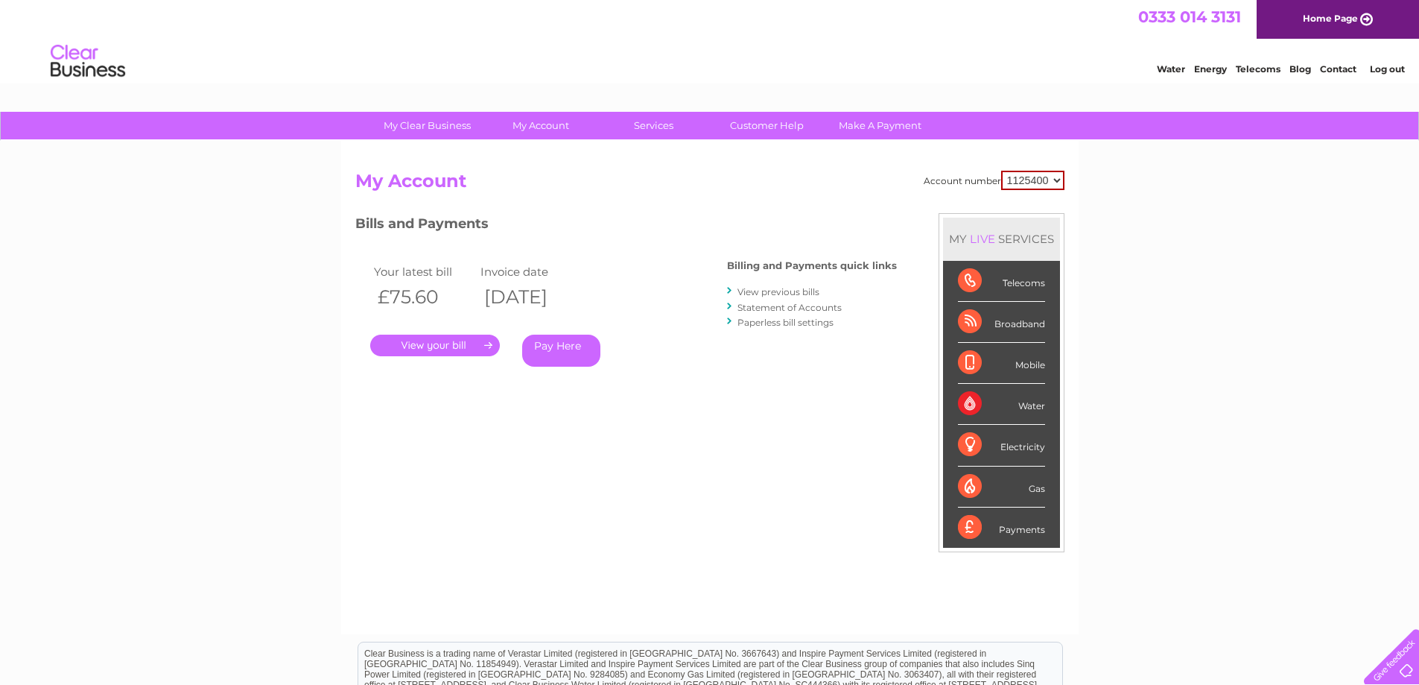
click at [551, 346] on link "Pay Here" at bounding box center [561, 351] width 78 height 32
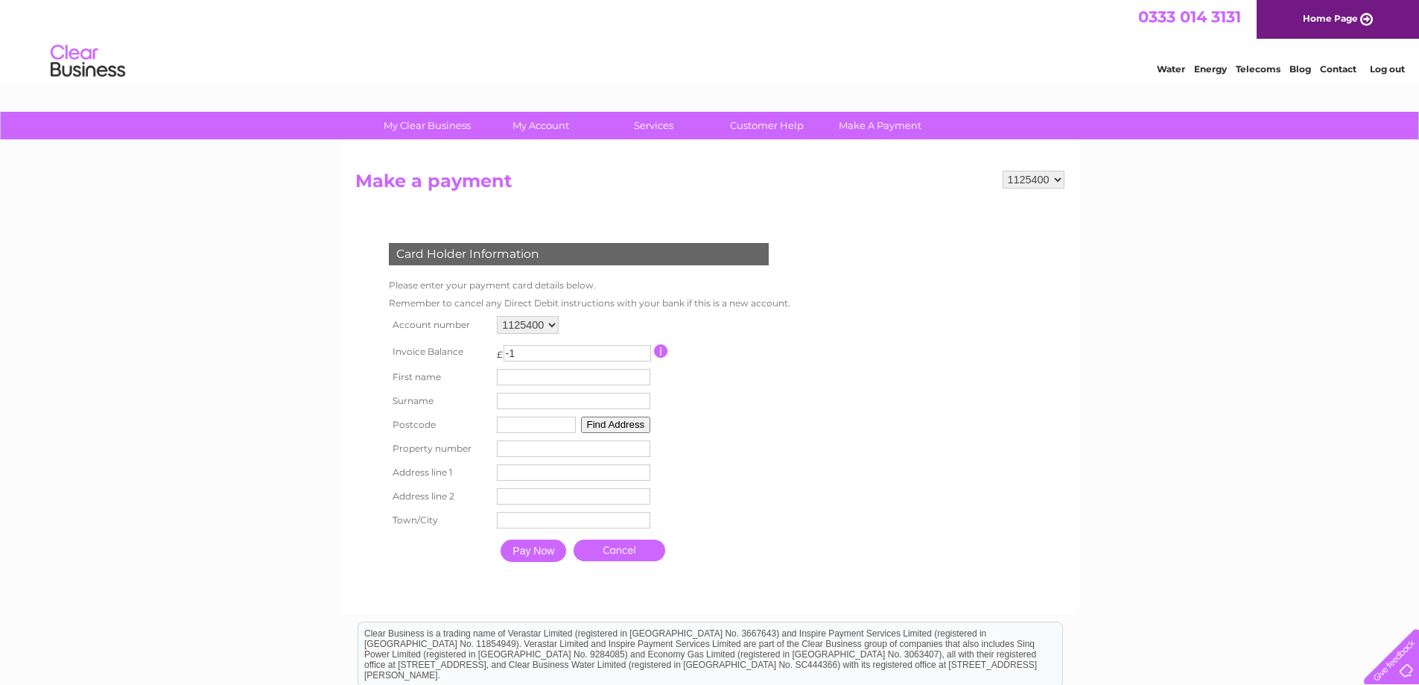
click at [642, 355] on input "-1" at bounding box center [578, 353] width 148 height 16
type input "0"
click at [642, 349] on input "0" at bounding box center [578, 353] width 148 height 16
click at [664, 349] on input "button" at bounding box center [661, 350] width 14 height 13
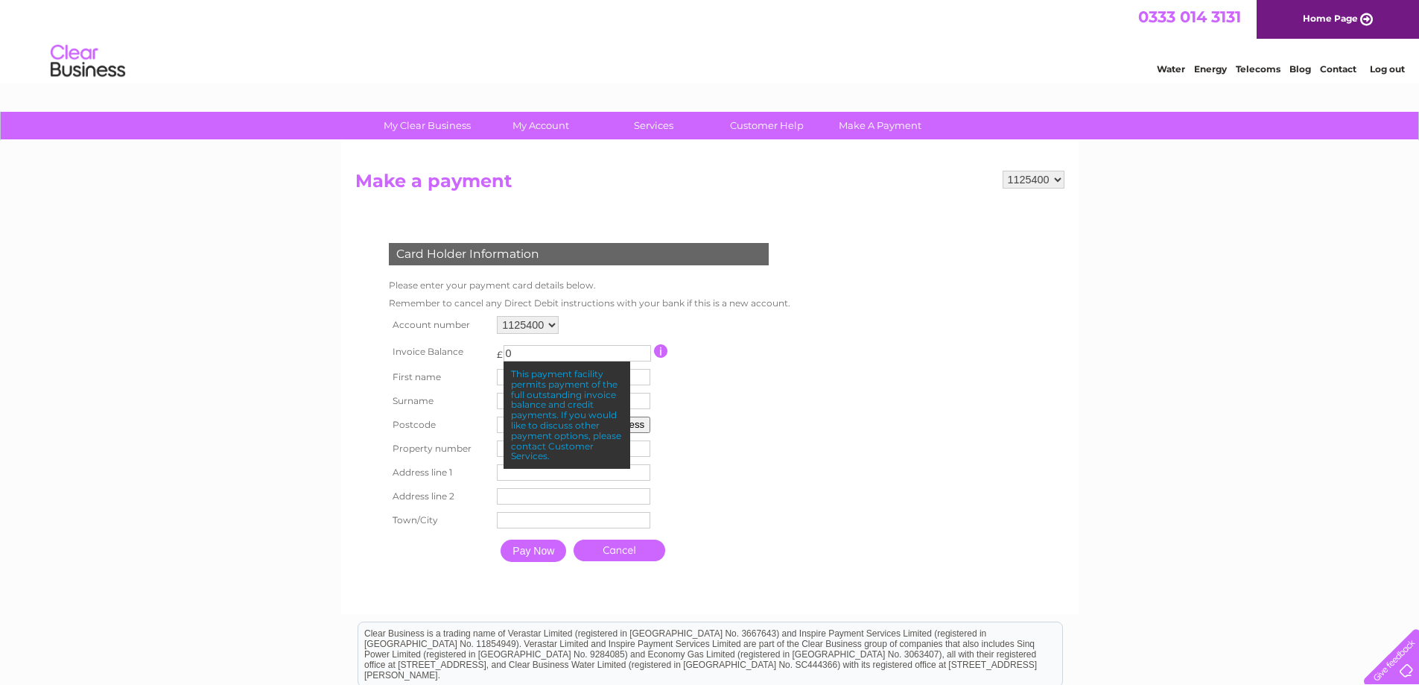
click at [747, 376] on table "Account number 1125400 Invoice Balance £ 0" at bounding box center [586, 440] width 402 height 257
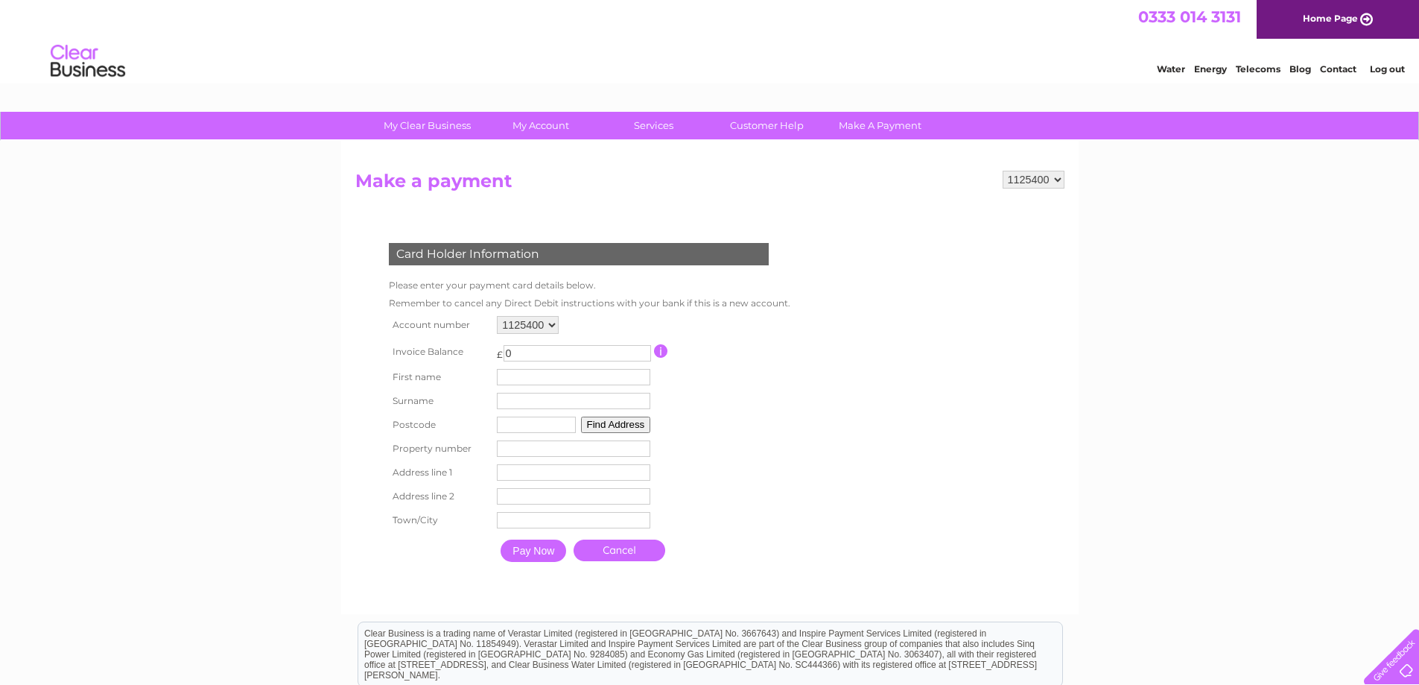
click at [627, 547] on link "Cancel" at bounding box center [620, 550] width 92 height 22
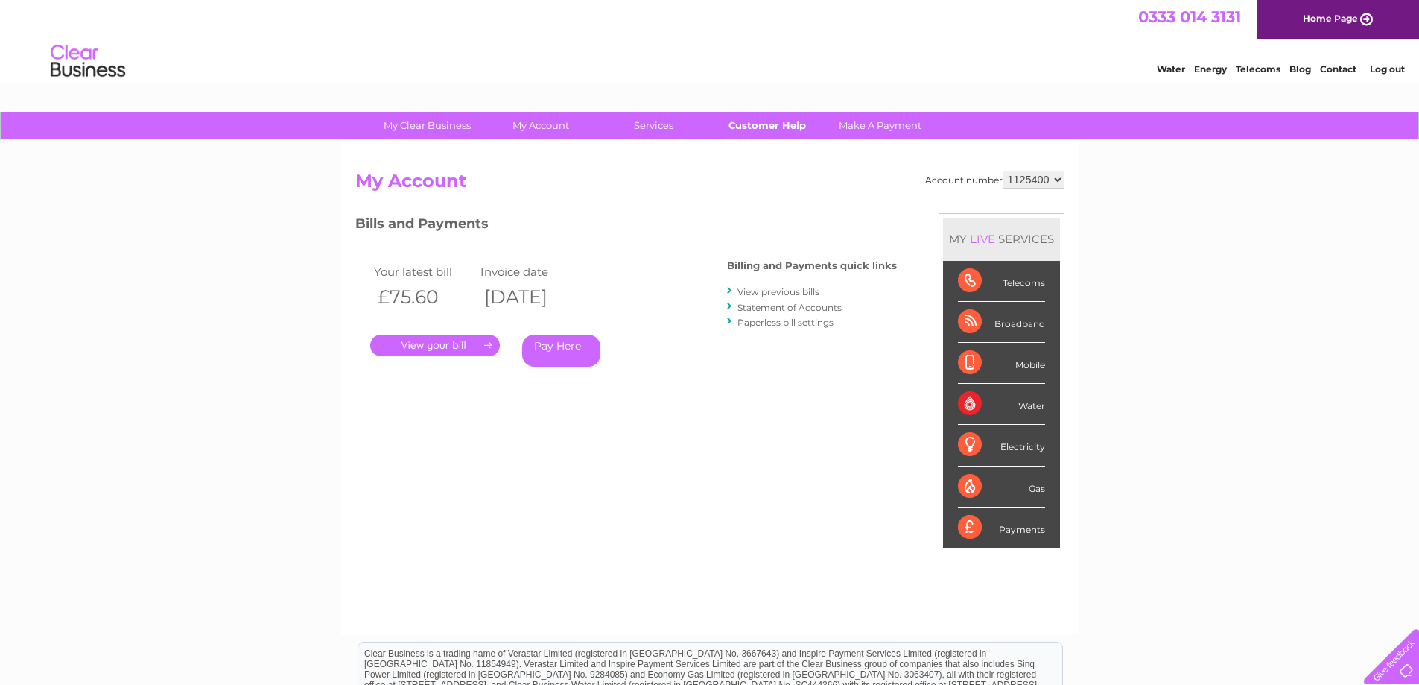
click at [754, 122] on link "Customer Help" at bounding box center [767, 126] width 123 height 28
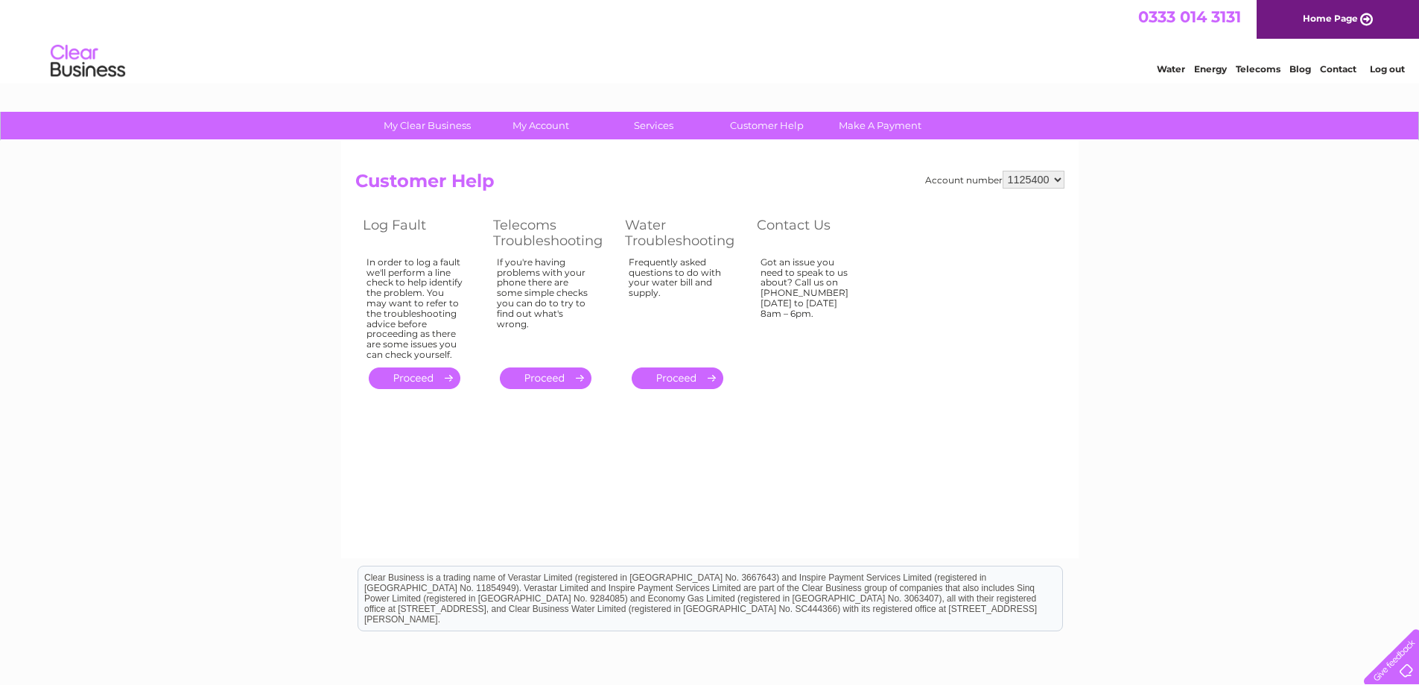
click at [412, 380] on link "." at bounding box center [415, 378] width 92 height 22
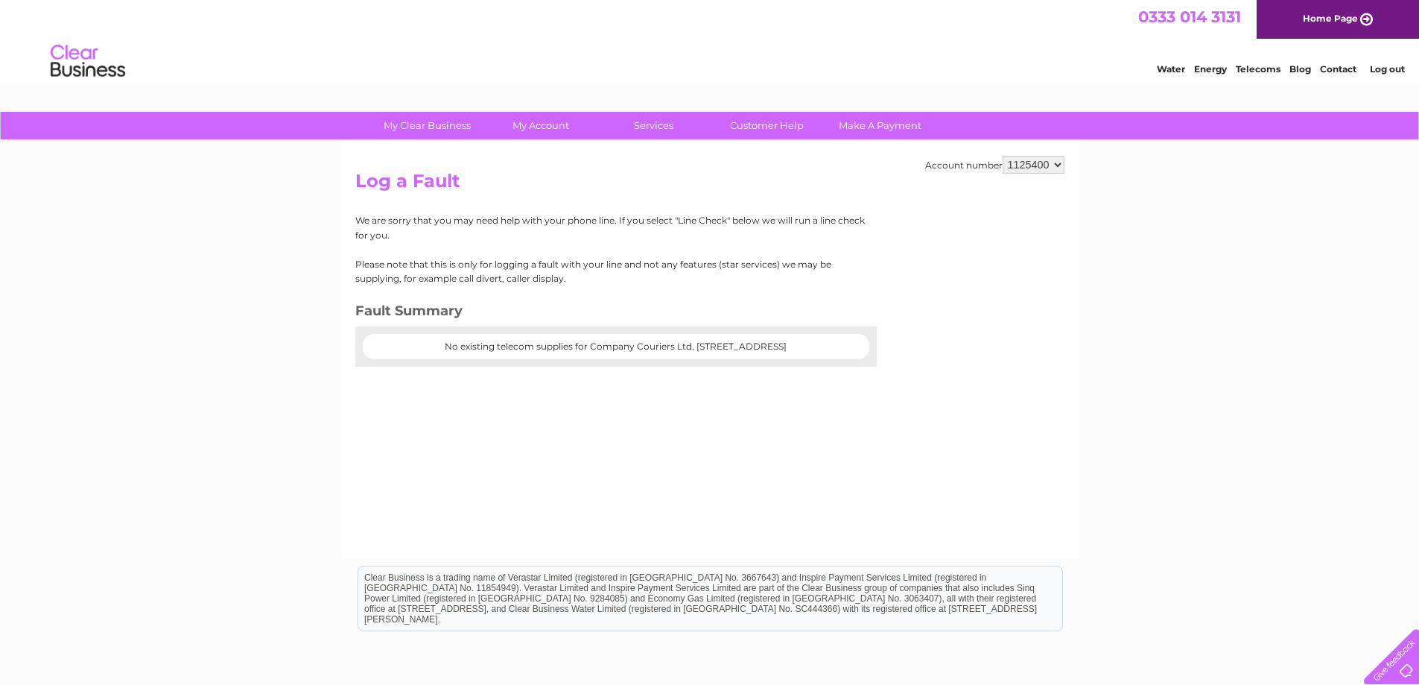
drag, startPoint x: 429, startPoint y: 353, endPoint x: 893, endPoint y: 344, distance: 463.6
click at [895, 345] on div "Account number 1125400 Log a Fault We are sorry that you may need help with you…" at bounding box center [710, 349] width 738 height 417
click at [626, 386] on div "Account number 1125400 Log a Fault We are sorry that you may need help with you…" at bounding box center [710, 349] width 738 height 417
click at [481, 291] on div "We are sorry that you may need help with your phone line. If you select "Line C…" at bounding box center [610, 289] width 510 height 153
click at [394, 352] on center "No existing telecom supplies for Company Couriers Ltd, Cullingworth Road, Culli…" at bounding box center [616, 346] width 477 height 10
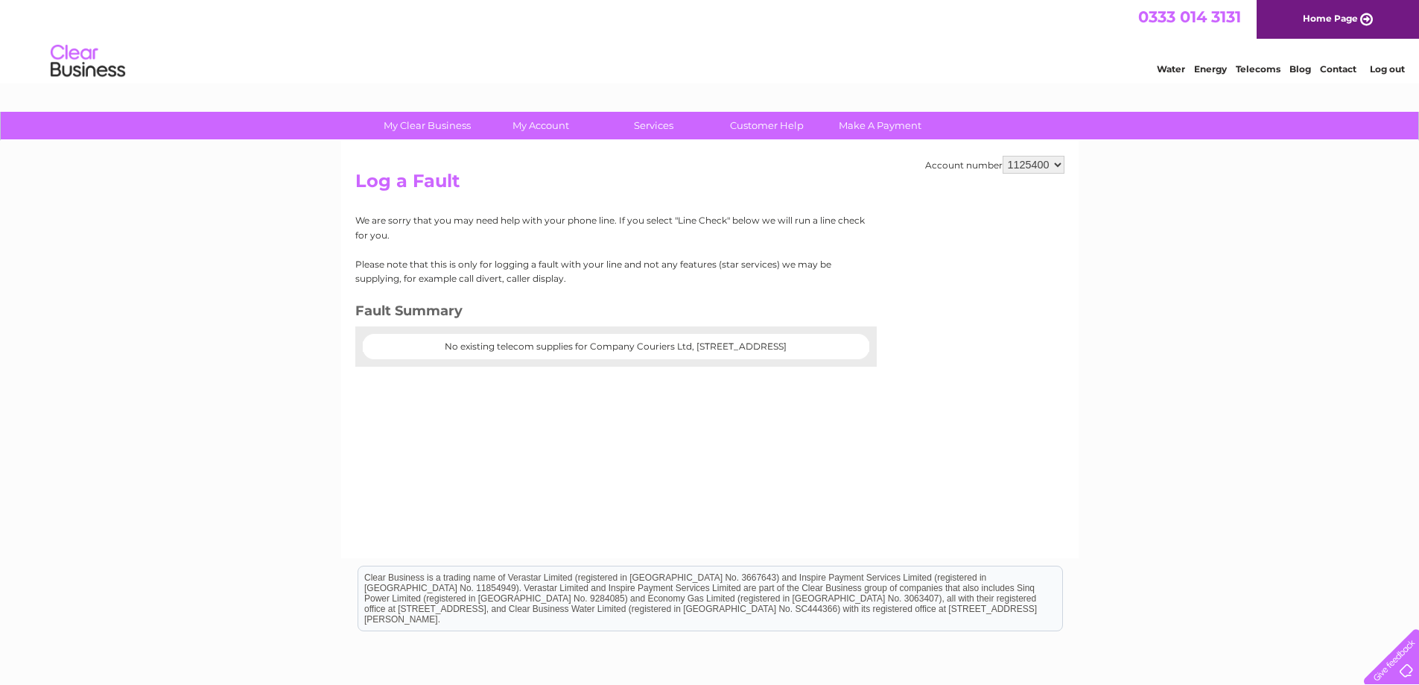
click at [392, 352] on center "No existing telecom supplies for Company Couriers Ltd, Cullingworth Road, Culli…" at bounding box center [616, 346] width 477 height 10
click at [383, 315] on h3 "Fault Summary" at bounding box center [610, 313] width 510 height 26
click at [383, 307] on h3 "Fault Summary" at bounding box center [610, 313] width 510 height 26
click at [579, 307] on h3 "Fault Summary" at bounding box center [610, 313] width 510 height 26
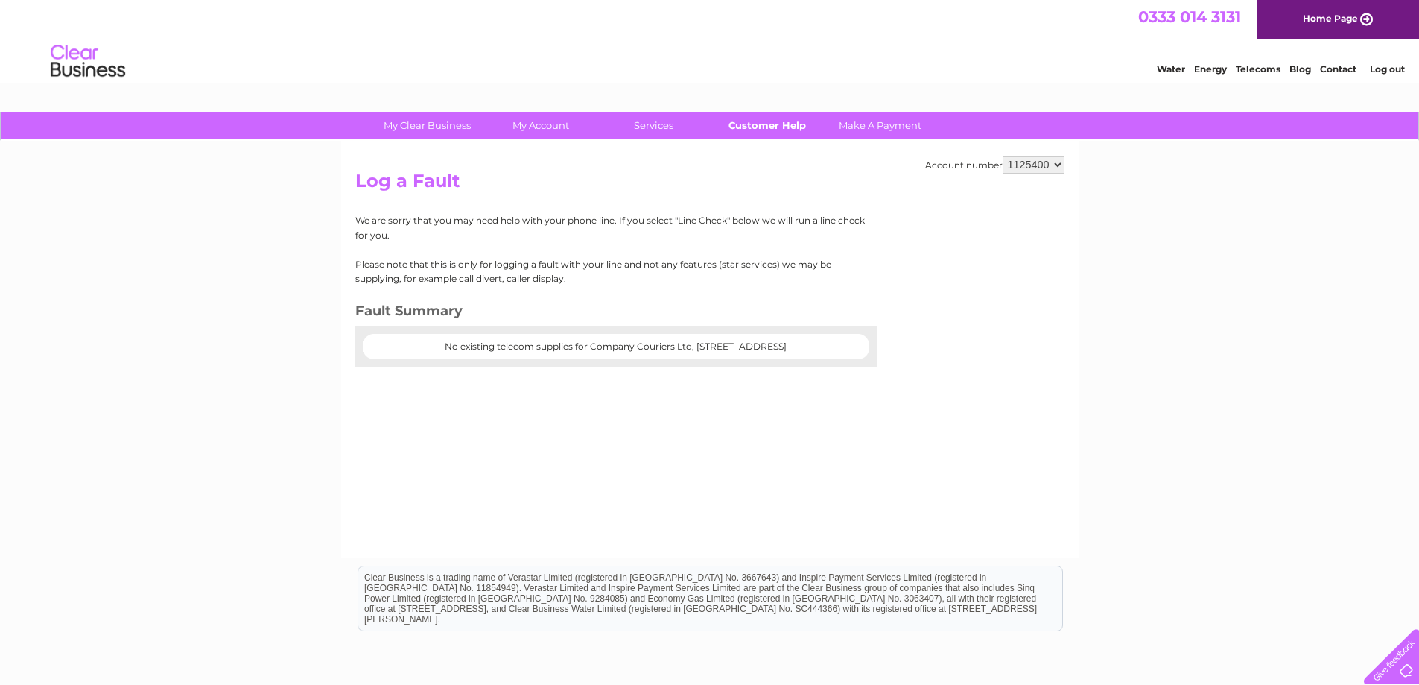
click at [759, 129] on link "Customer Help" at bounding box center [767, 126] width 123 height 28
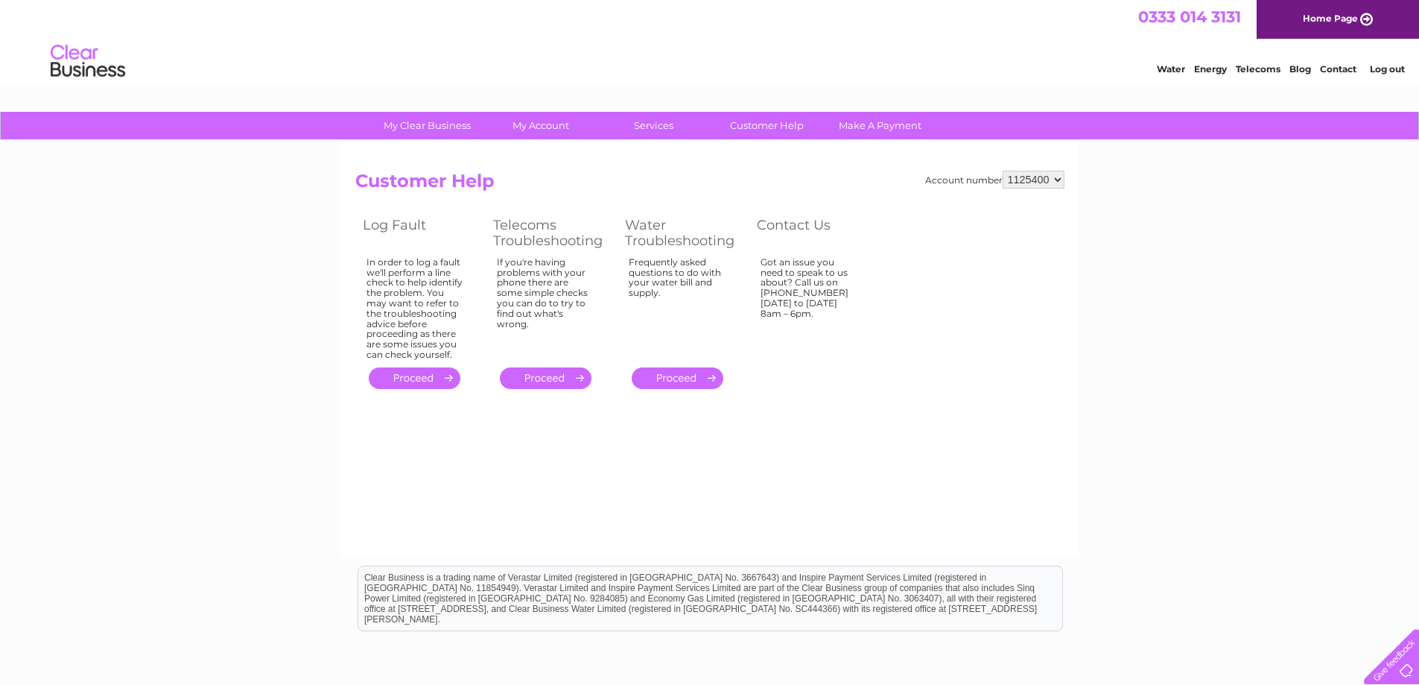
click at [561, 373] on link "." at bounding box center [546, 378] width 92 height 22
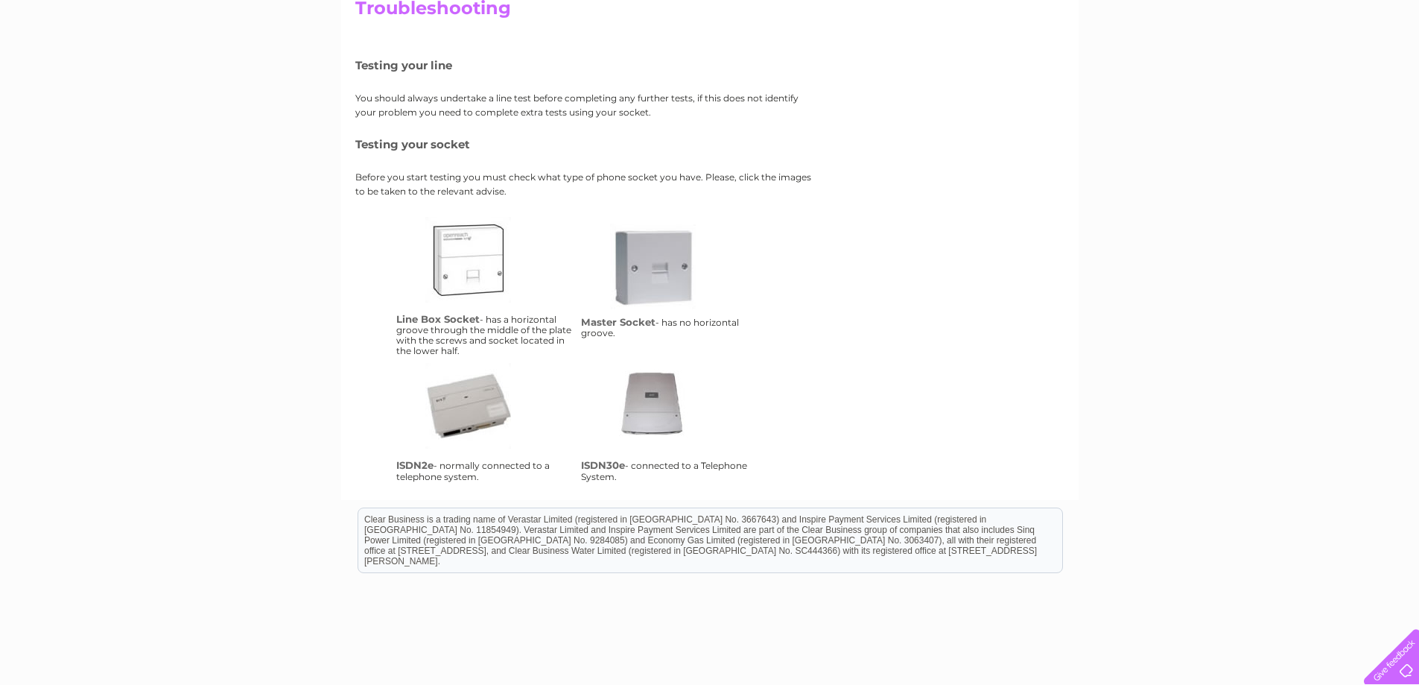
scroll to position [199, 0]
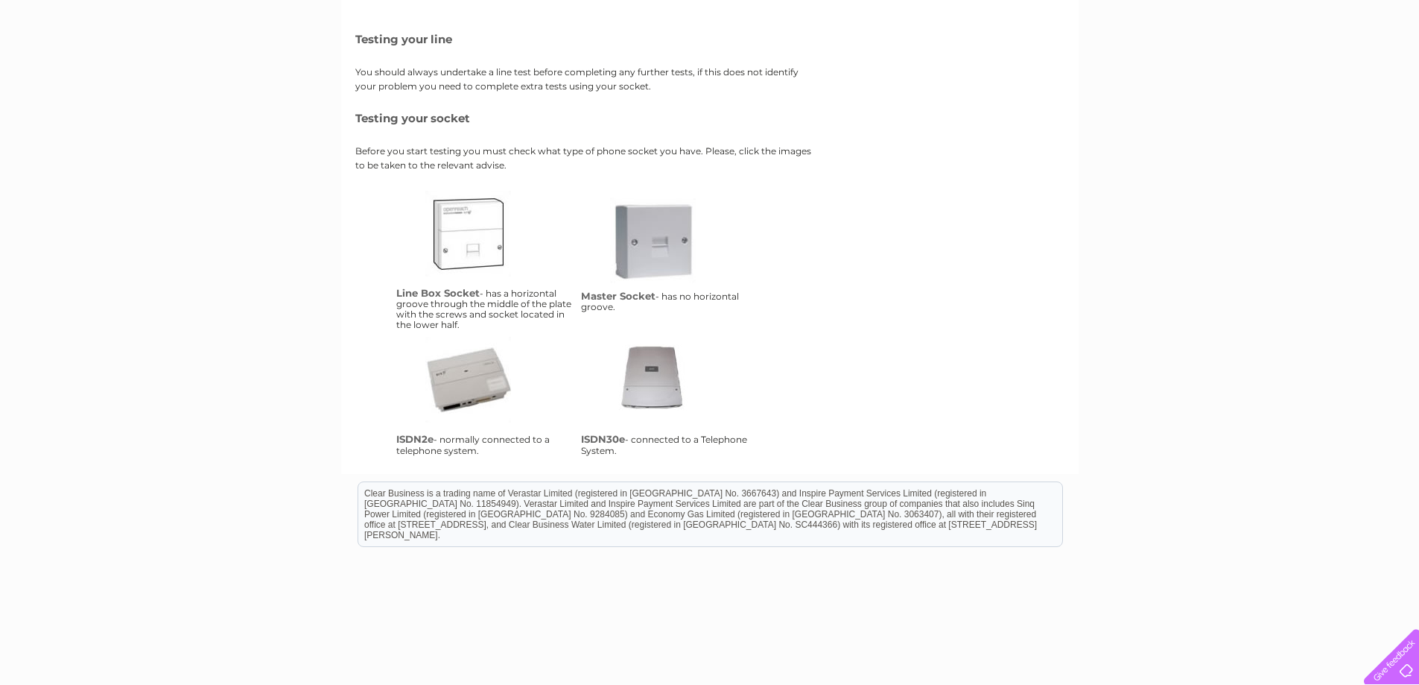
click at [478, 238] on link "lbs" at bounding box center [484, 250] width 119 height 119
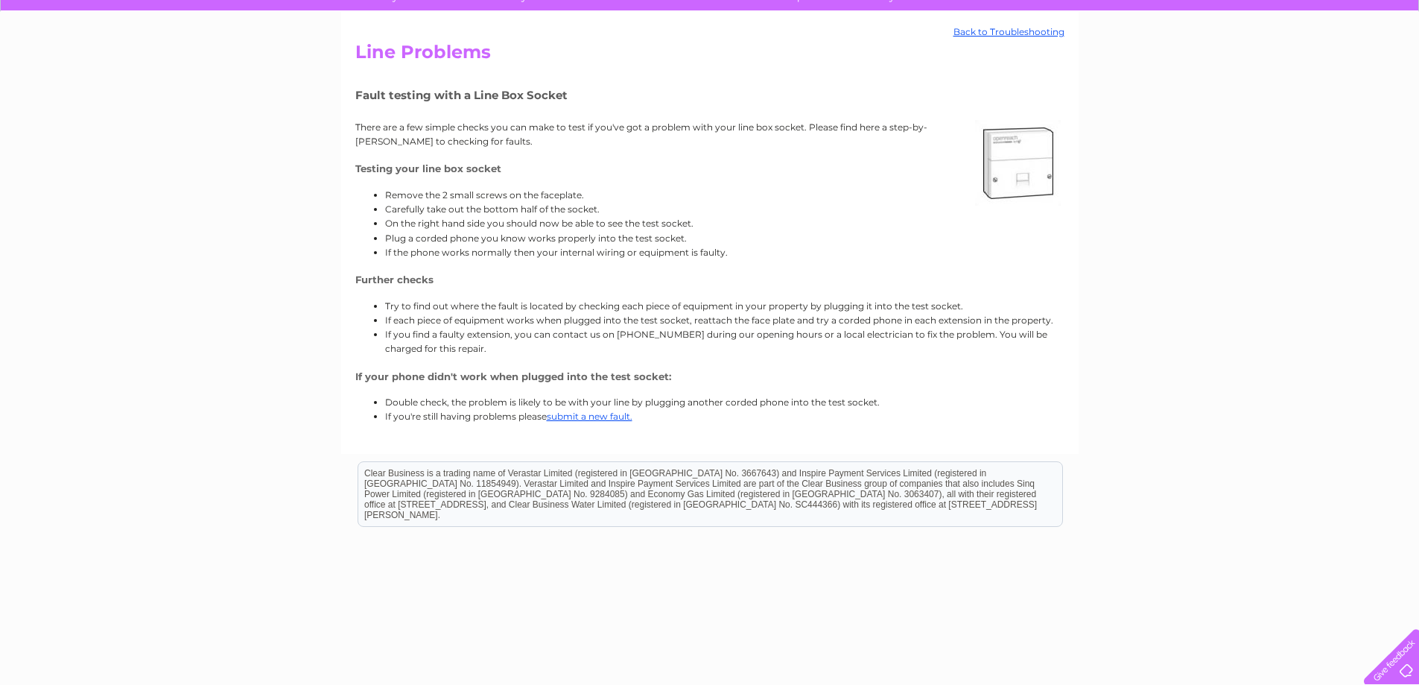
scroll to position [163, 0]
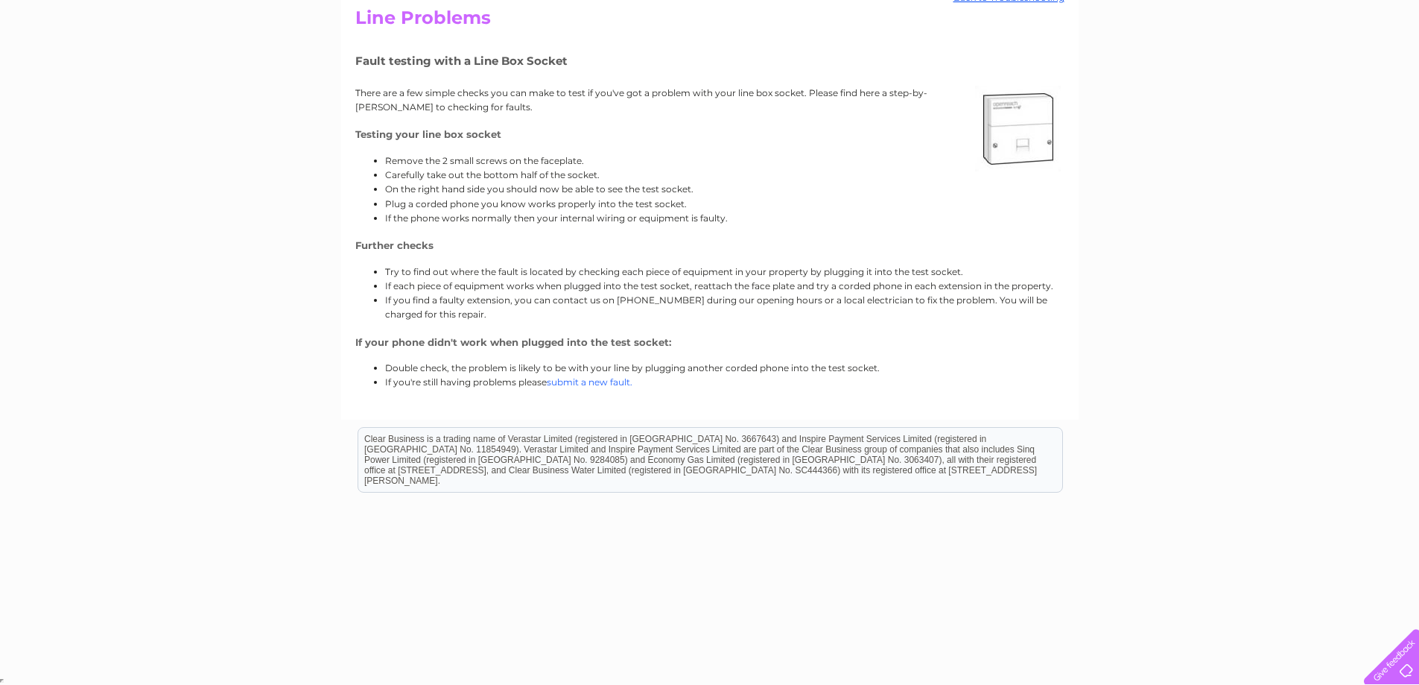
click at [597, 379] on link "submit a new fault." at bounding box center [590, 381] width 86 height 11
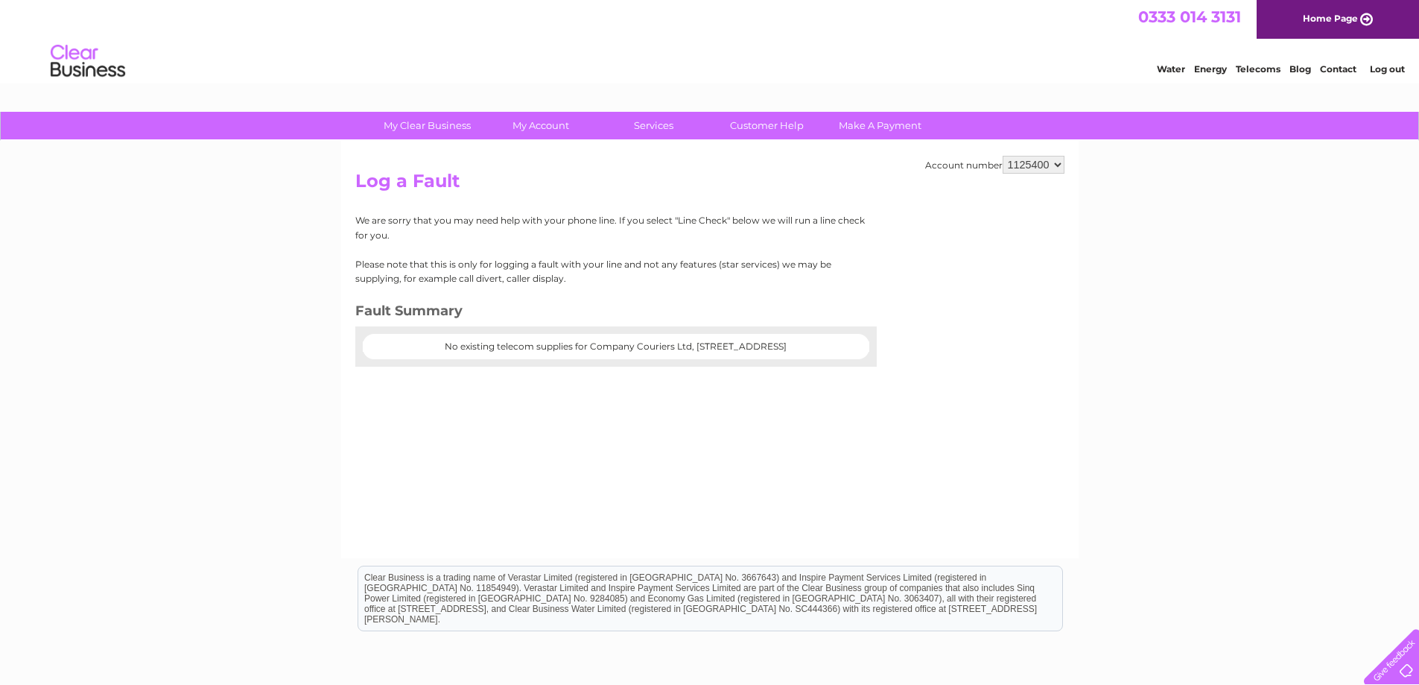
click at [186, 376] on div "My Clear Business Login Details My Details My Preferences Link Account My Accou…" at bounding box center [709, 462] width 1419 height 701
